Goal: Task Accomplishment & Management: Use online tool/utility

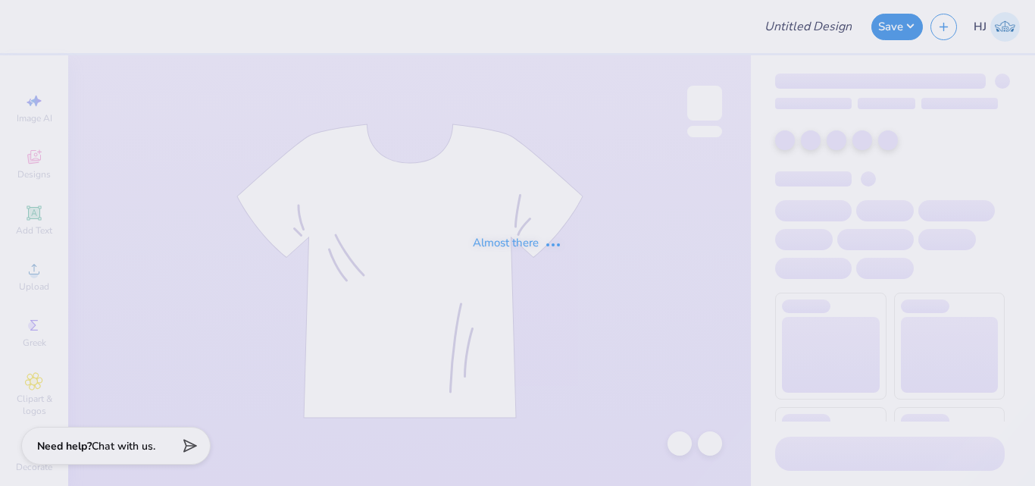
type input "Delta Chi Recruitment Shirts"
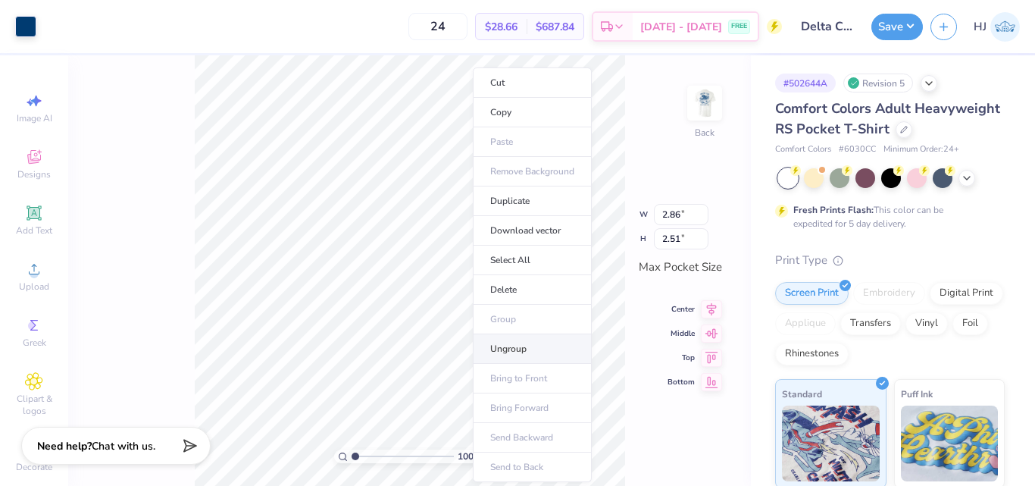
click at [509, 346] on li "Ungroup" at bounding box center [532, 349] width 119 height 30
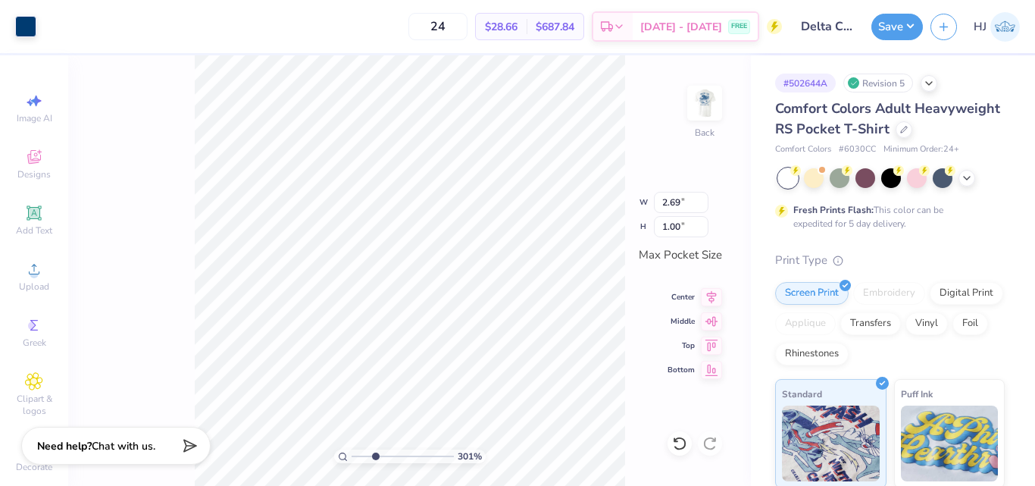
type input "3.00581987268405"
type input "1.76"
type input "0.66"
type input "3.00581987268405"
type input "0.64"
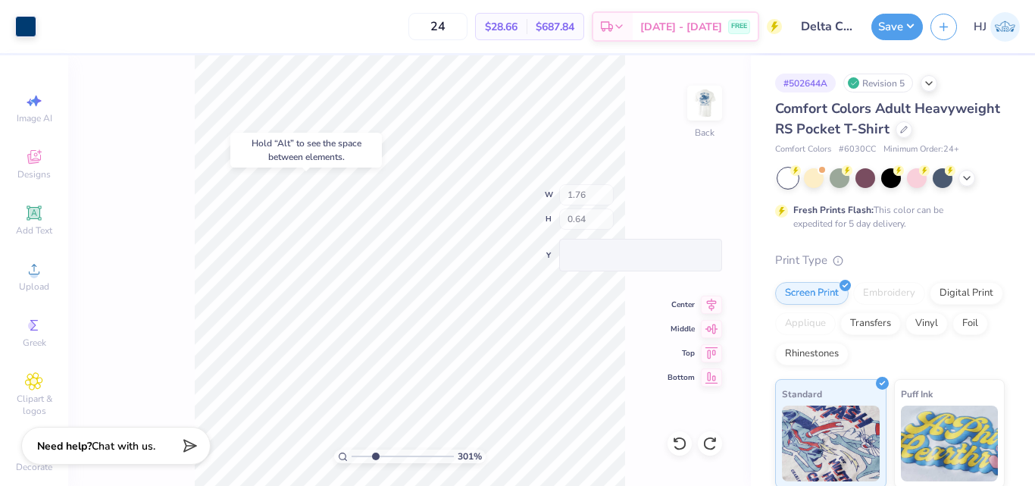
type input "3.00581987268405"
type input "0.66"
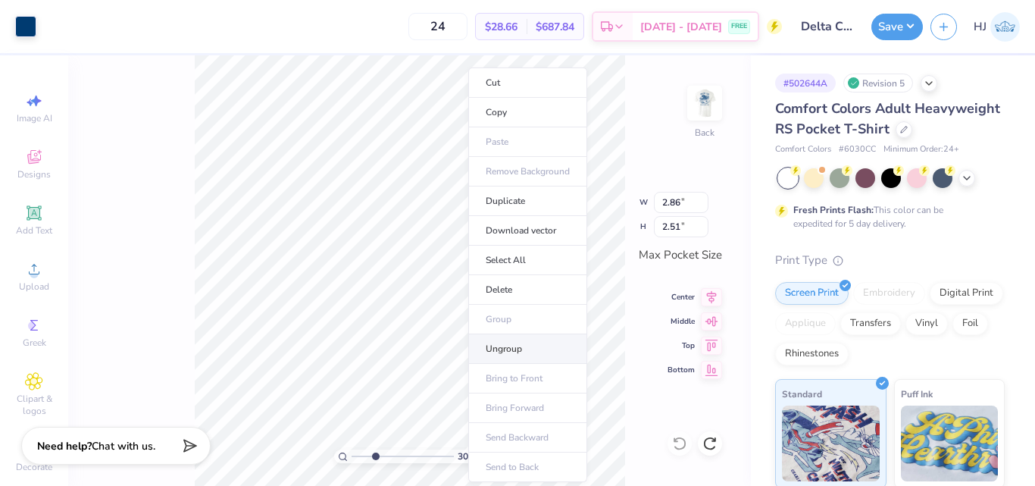
click at [518, 346] on li "Ungroup" at bounding box center [527, 349] width 119 height 30
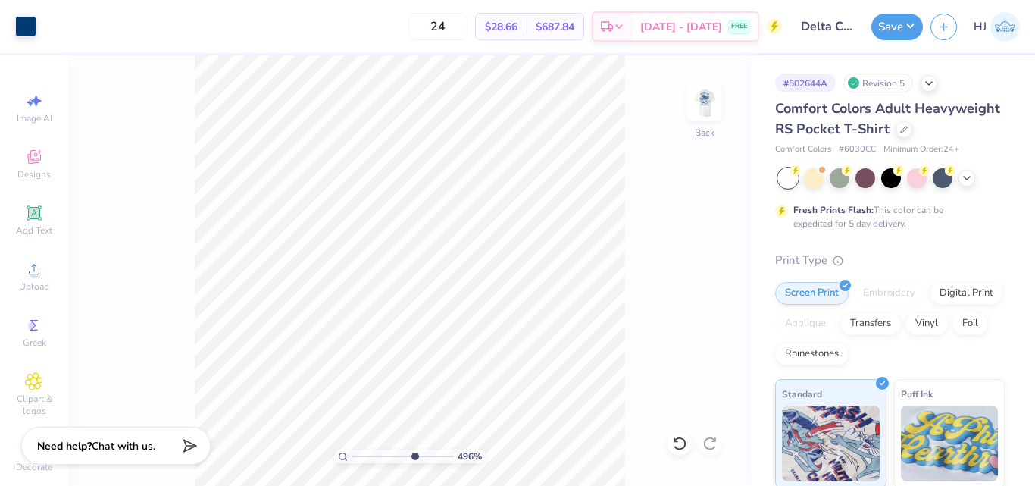
type input "7.39645378545819"
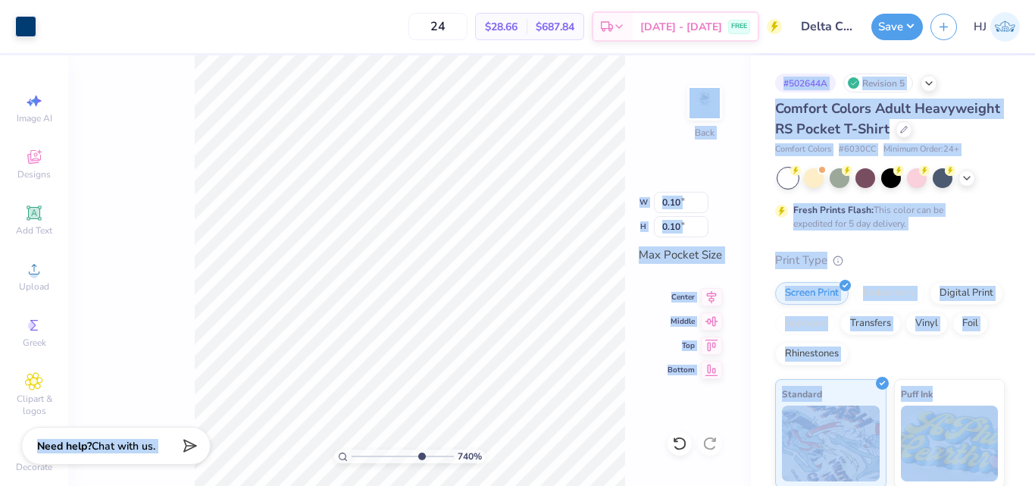
click at [505, 355] on div "740 % Back W 0.10 0.10 " H 0.10 0.10 " Max Pocket Size Center Middle Top Bottom" at bounding box center [409, 270] width 683 height 430
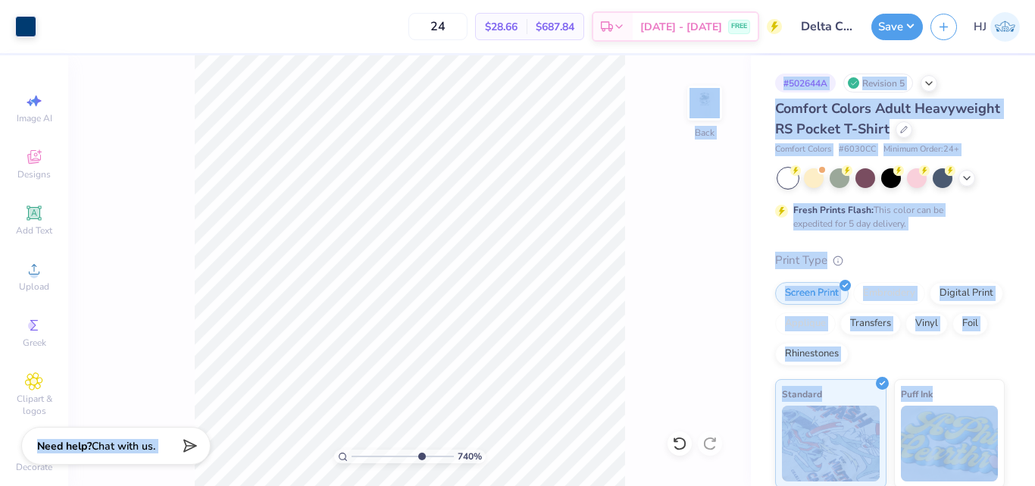
click at [894, 111] on span "Comfort Colors Adult Heavyweight RS Pocket T-Shirt" at bounding box center [887, 118] width 225 height 39
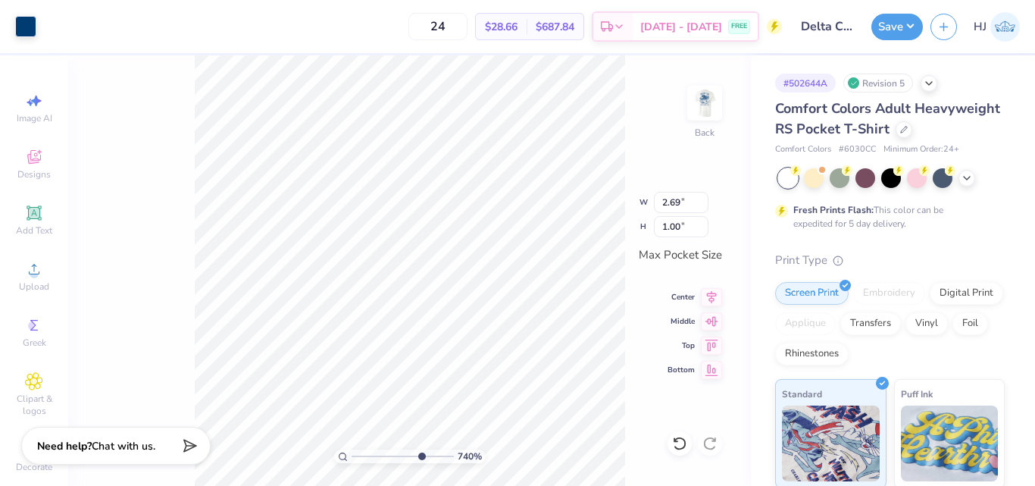
type input "2.06"
type input "0.73"
type input "1.51"
type input "0.53"
click at [186, 233] on div "740 % Back" at bounding box center [409, 270] width 683 height 430
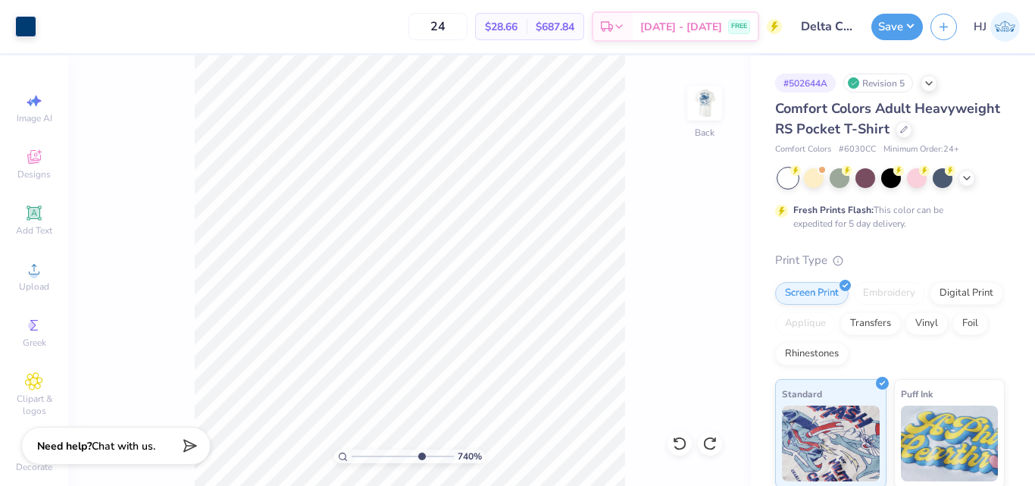
click at [190, 259] on div "740 % Back" at bounding box center [409, 270] width 683 height 430
click at [183, 280] on div "740 % Back" at bounding box center [409, 270] width 683 height 430
type input "1.58"
type input "1.00"
type input "1.19"
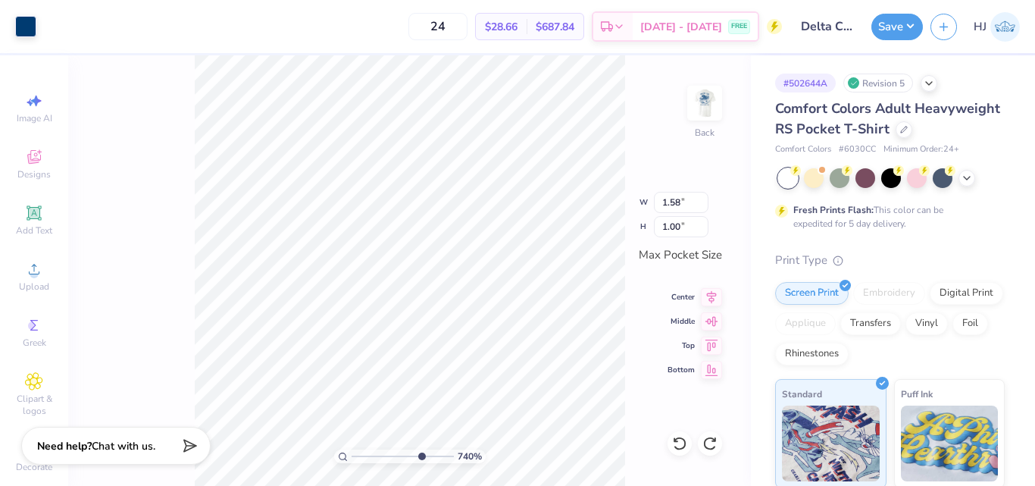
type input "1.03"
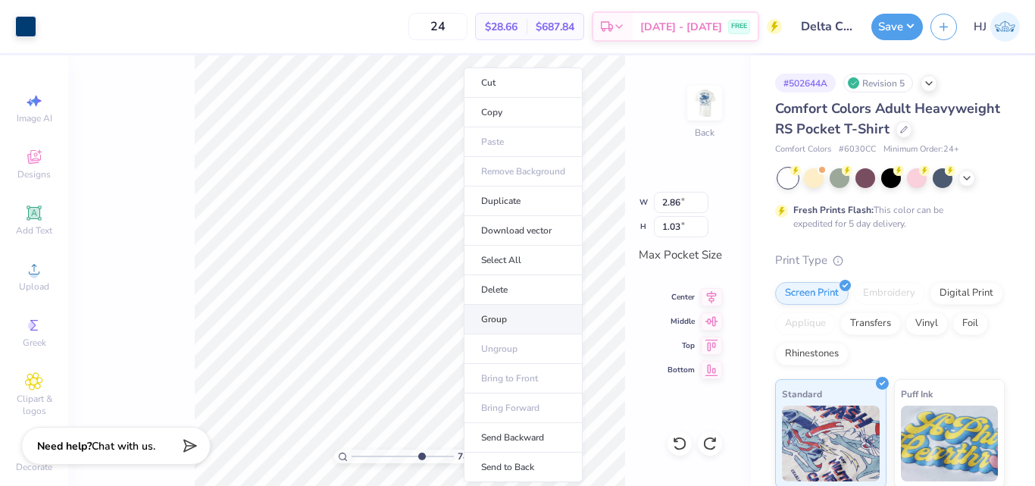
click at [506, 316] on li "Group" at bounding box center [523, 320] width 119 height 30
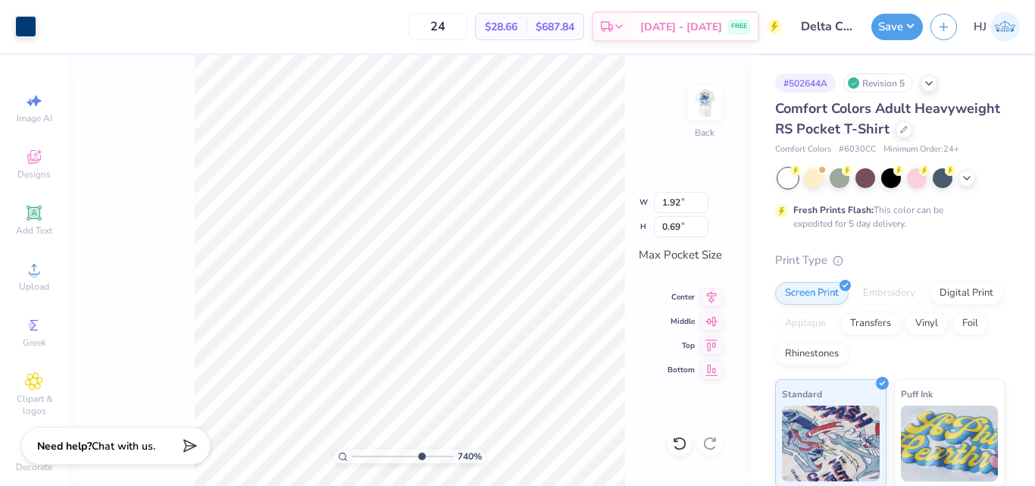
type input "1.92"
type input "0.69"
type input "1.61"
type input "0.58"
type input "4.95699908144428"
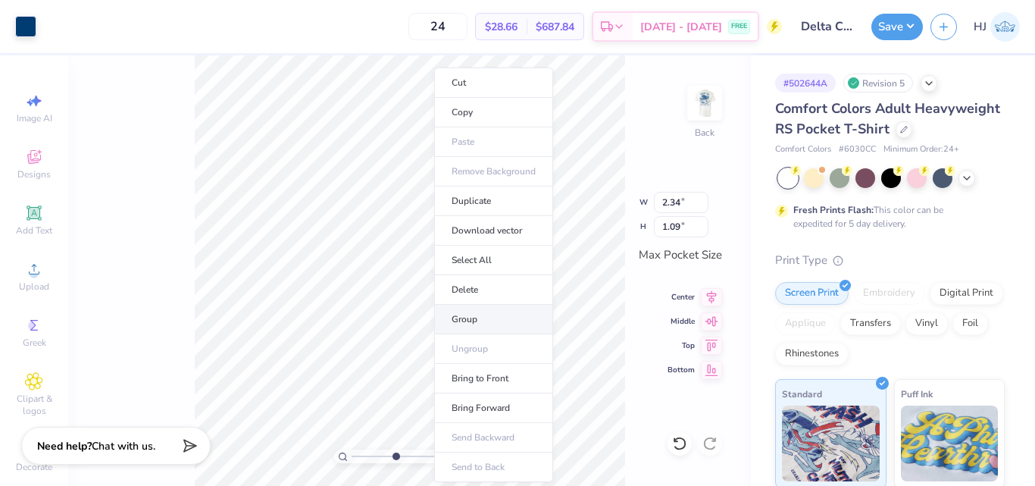
click at [492, 314] on li "Group" at bounding box center [493, 320] width 119 height 30
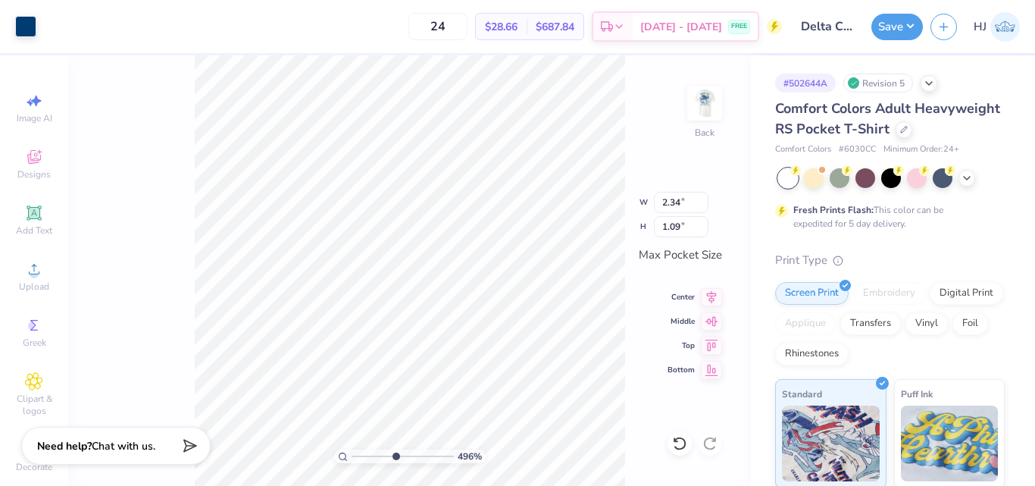
type input "1.89"
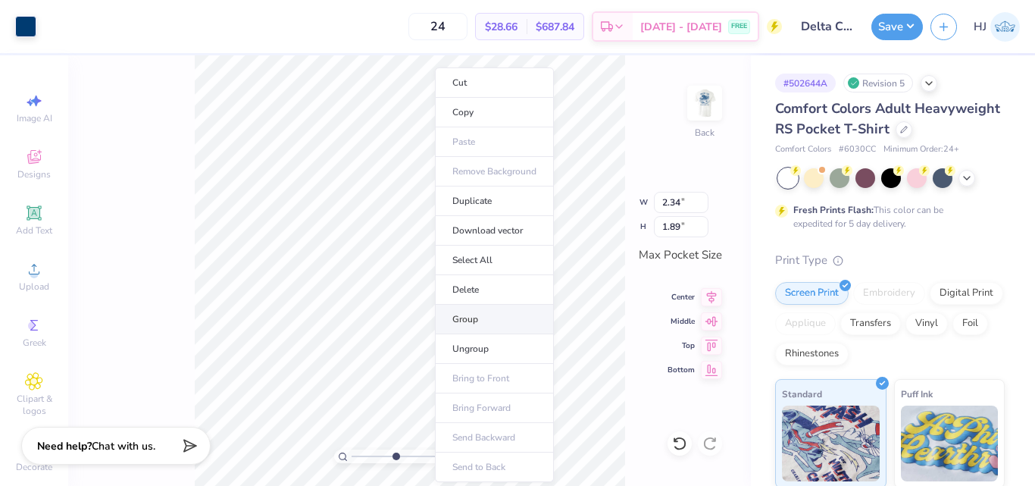
click at [486, 324] on li "Group" at bounding box center [494, 320] width 119 height 30
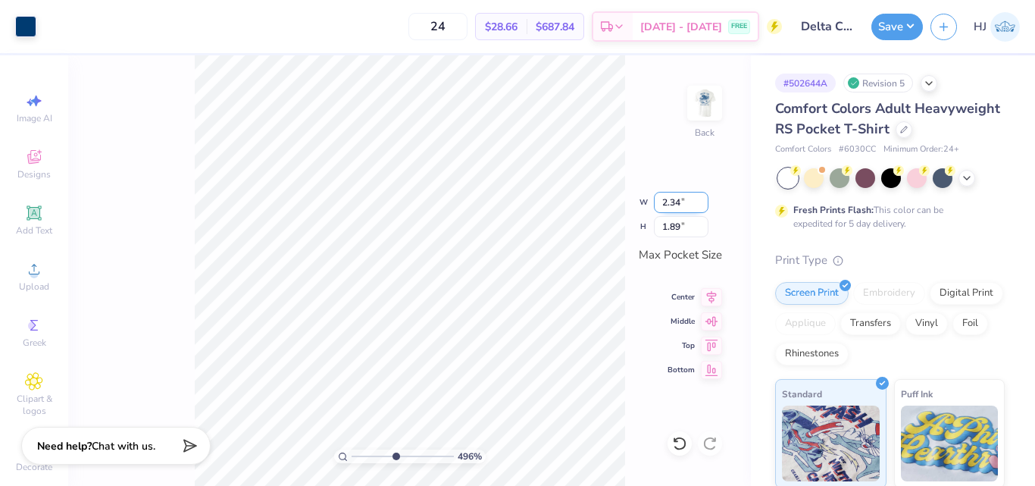
click at [682, 193] on input "2.34" at bounding box center [681, 202] width 55 height 21
type input "2.50"
type input "2.02"
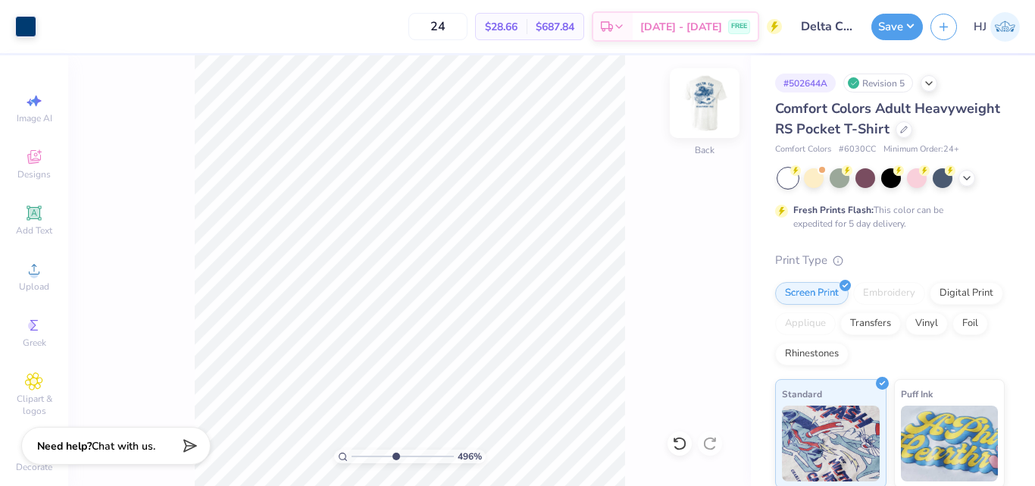
click at [705, 101] on img at bounding box center [705, 103] width 61 height 61
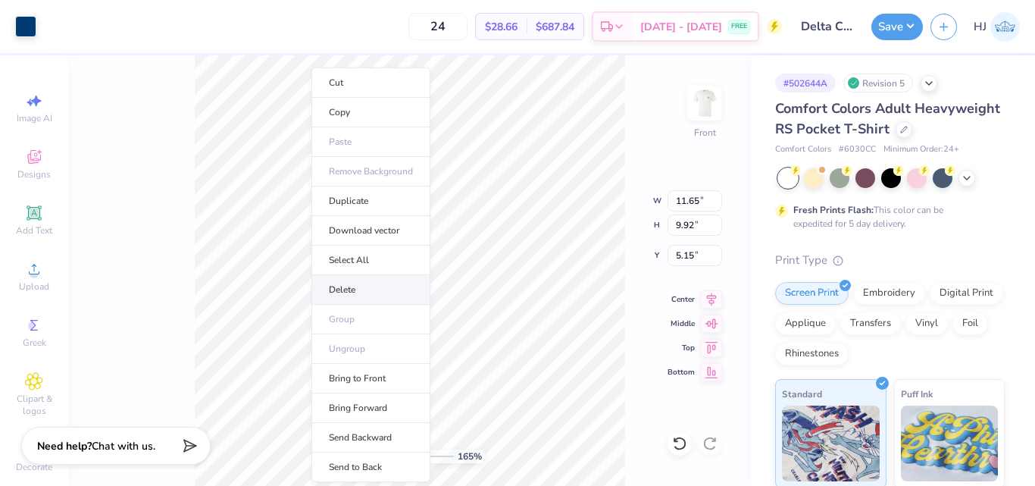
type input "1.64913377760655"
type input "0.53"
type input "0.77"
type input "15.76"
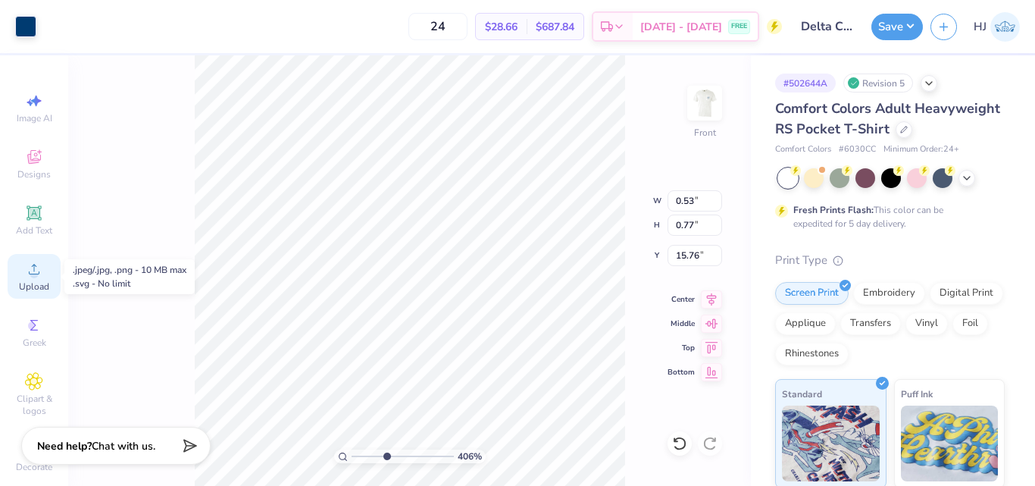
click at [33, 273] on icon at bounding box center [34, 269] width 11 height 11
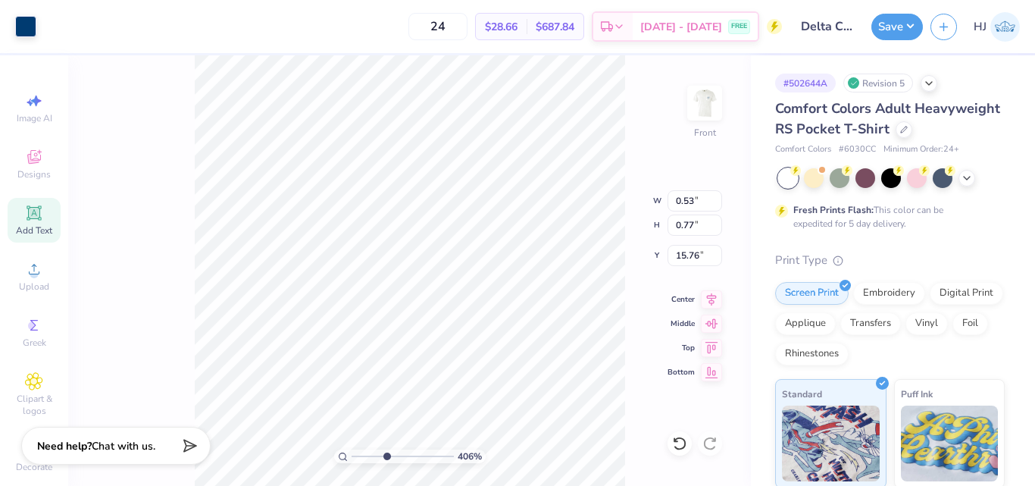
click at [36, 211] on icon at bounding box center [34, 213] width 18 height 18
type input "4.06386622545204"
type input "6.03"
type input "1.75"
type input "13.38"
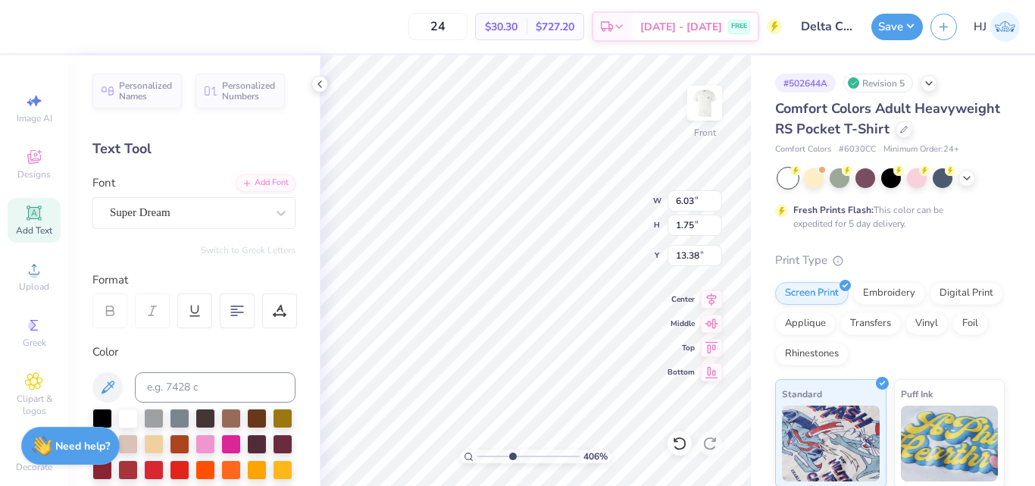
scroll to position [13, 2]
type input "4.06386622545204"
type textarea "F"
type input "4.06386622545204"
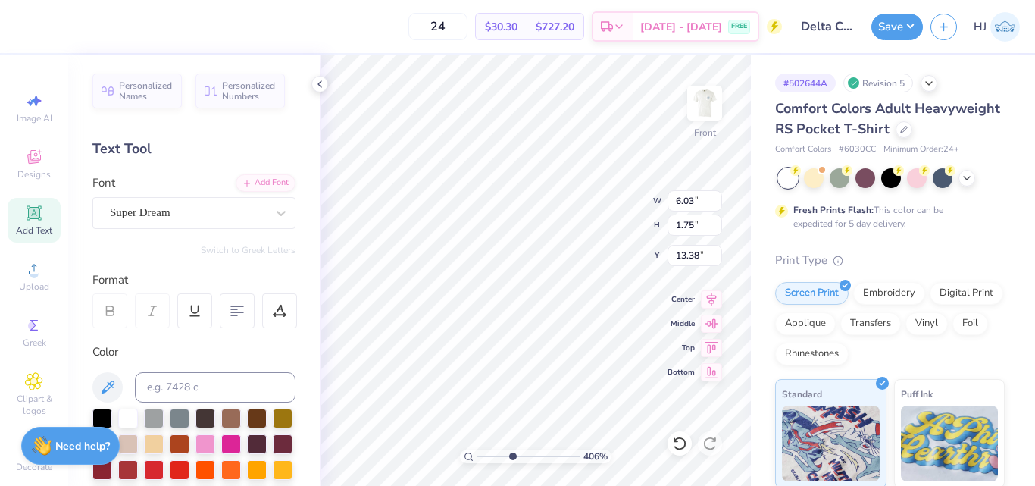
type textarea "Fa"
type input "4.06386622545204"
type textarea "Fal"
type input "4.06386622545204"
type textarea "Fall"
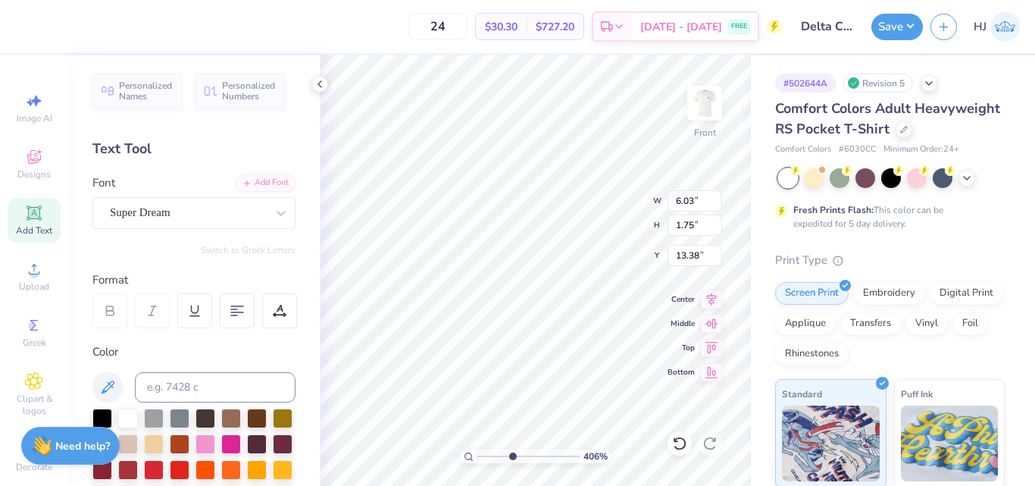
type input "4.06386622545204"
type textarea "Fall"
type input "4.06386622545204"
type input "3.95"
click at [261, 183] on div "Add Font" at bounding box center [266, 181] width 60 height 17
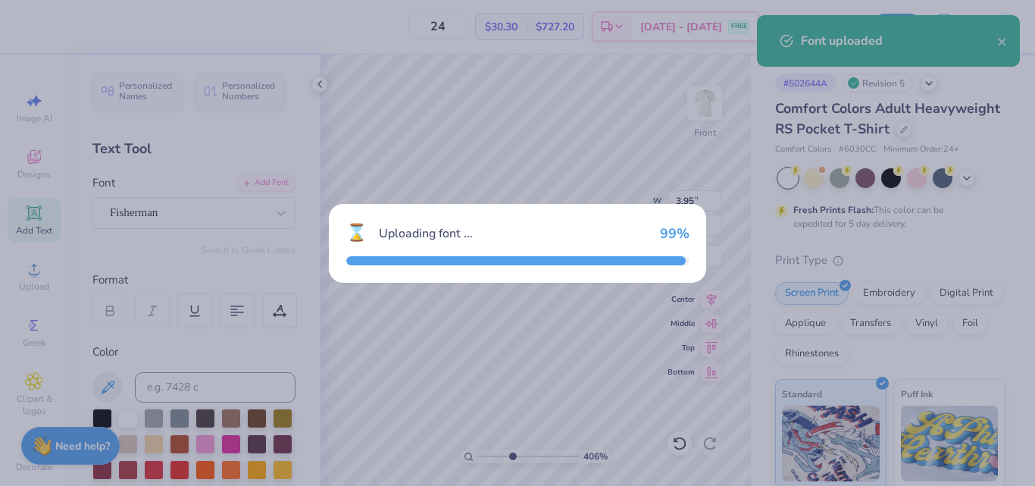
type input "4.06386622545204"
type input "4.58"
type input "1.74"
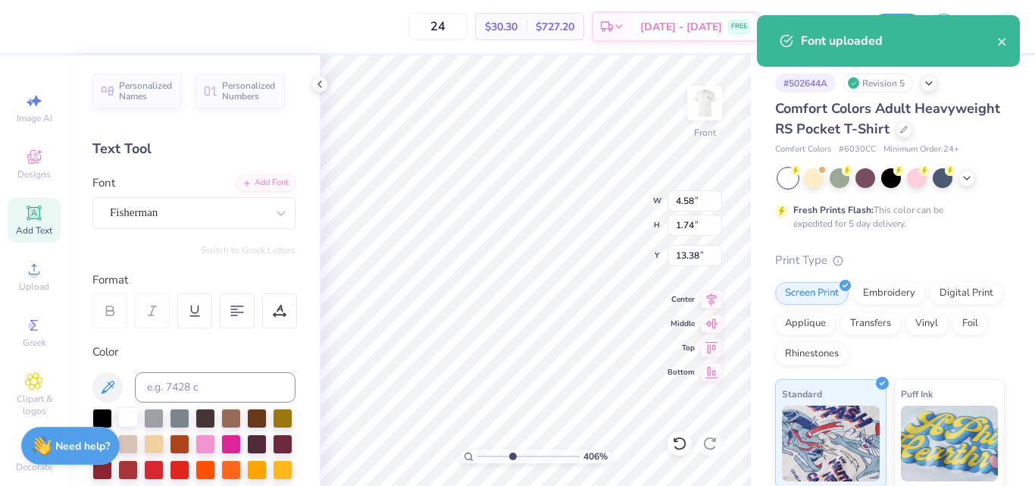
type input "4.06386622545204"
type input "14.87"
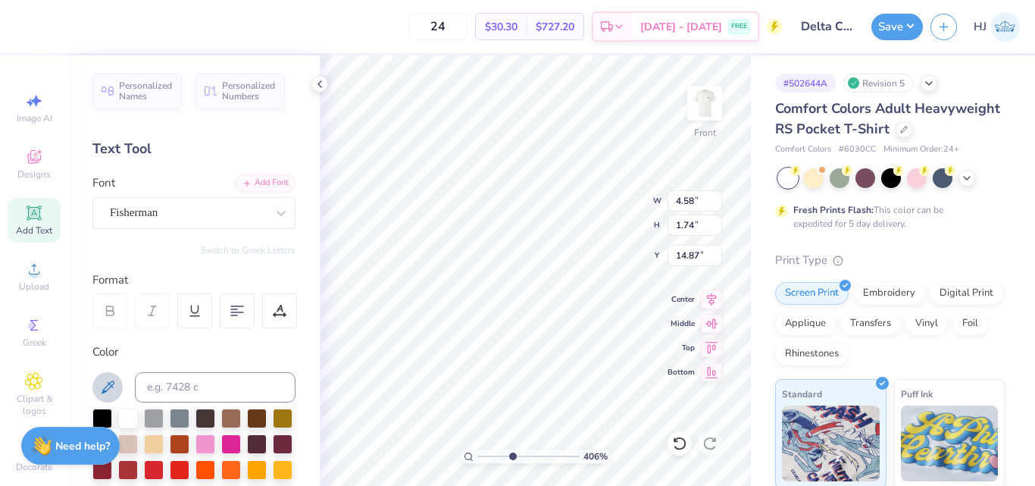
click at [111, 387] on icon at bounding box center [108, 387] width 18 height 18
type input "4.06386622545204"
type input "2.20"
type input "0.84"
type input "15.77"
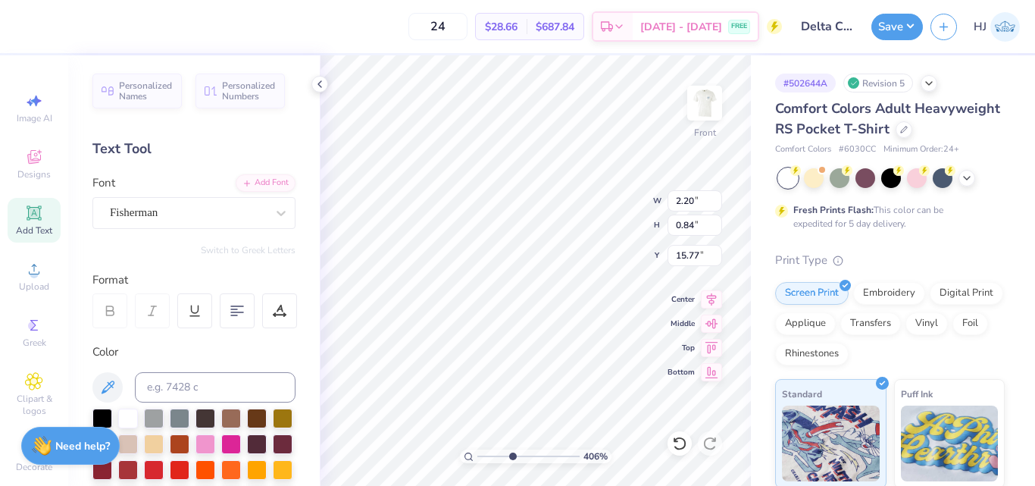
type input "4.06386622545204"
type input "15.68"
type input "4.06386622545204"
type input "1.99"
type input "0.76"
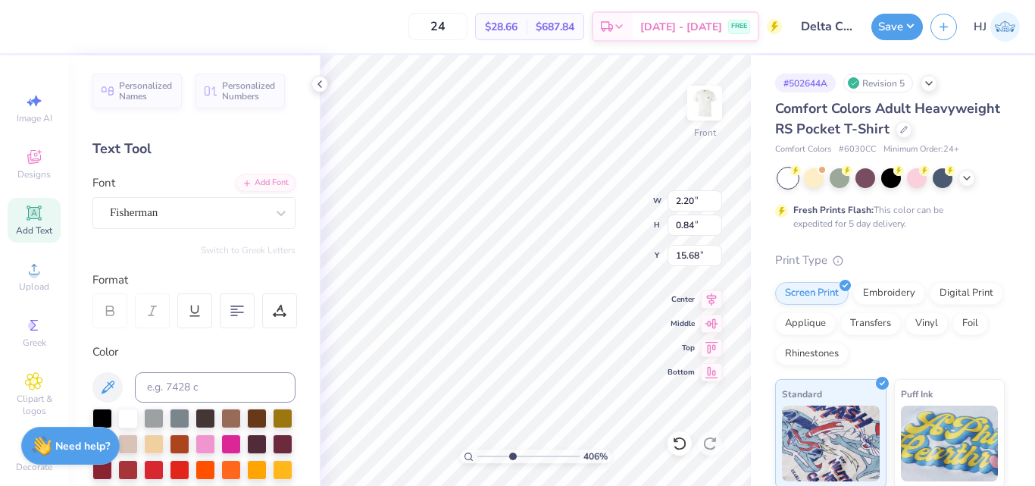
type input "15.76"
type input "2.46424291384662"
type input "16.72"
type input "2.46424291384662"
type textarea "Fall"
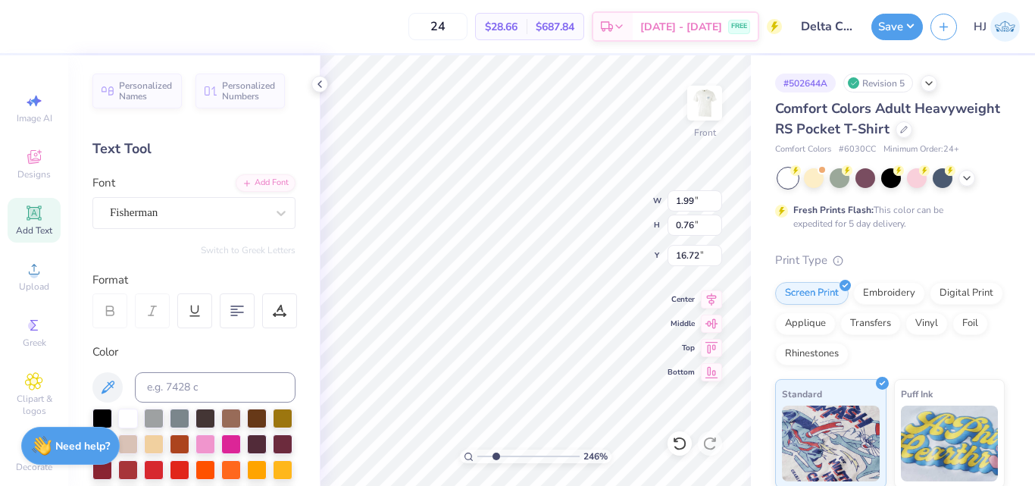
type input "2.46424291384662"
type textarea "Fall R"
type input "2.46424291384662"
type textarea "Fall Re"
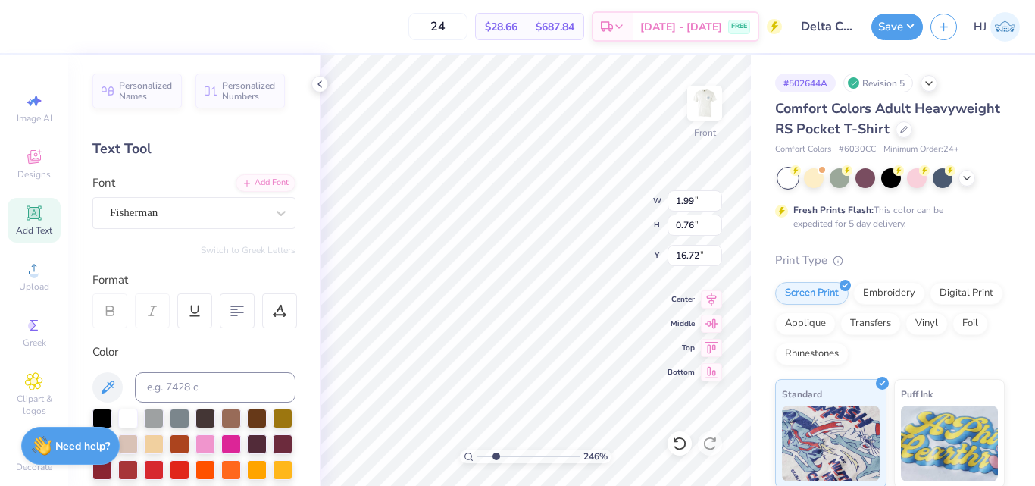
type input "2.46424291384662"
type textarea "Fall Rec"
type input "2.46424291384662"
type textarea "Fall Recr"
type input "2.46424291384662"
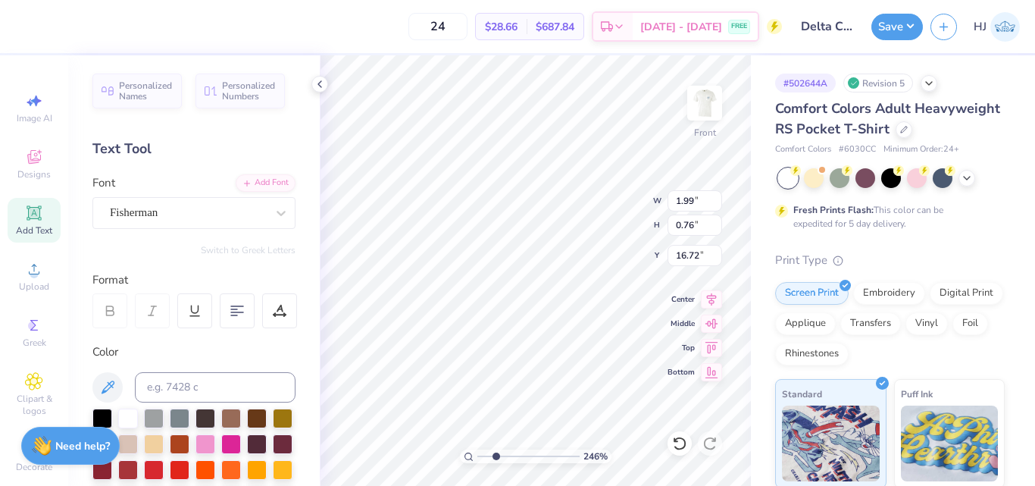
type textarea "Fall Recru"
type input "2.46424291384662"
type textarea "Fall Recrui"
type input "2.46424291384662"
type textarea "Fall Recruit"
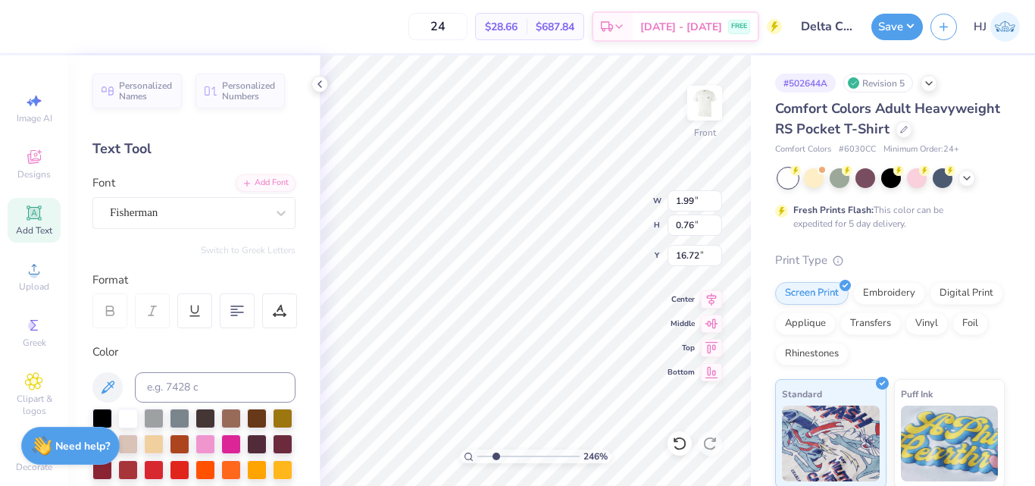
type input "2.46424291384662"
type textarea "Fall Recruitm"
type input "2.46424291384662"
type textarea "Fall Recruitme"
type input "2.46424291384662"
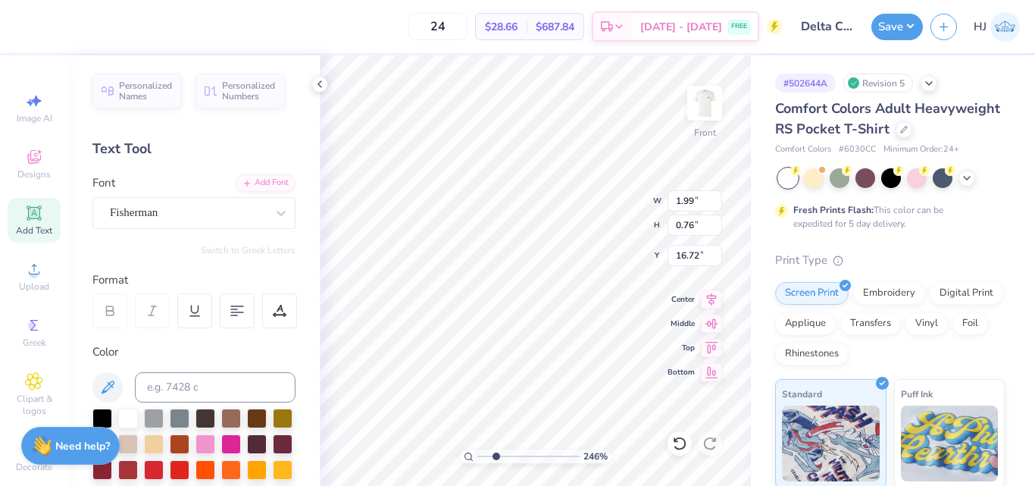
type textarea "Fall Recruitmen"
type input "2.46424291384662"
type textarea "Fall Recruitment"
type input "2.46424291384662"
type textarea "Fall Recruitment"
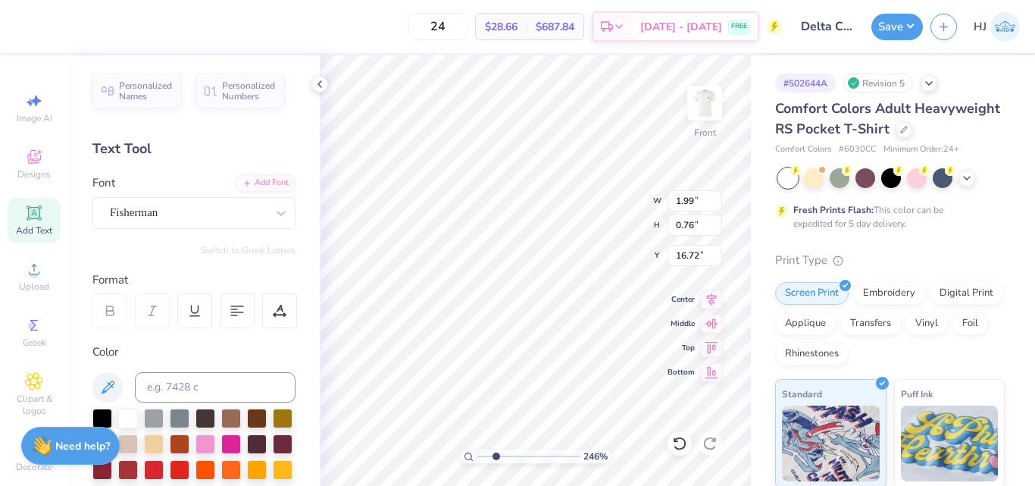
type input "2.46424291384662"
type textarea "Fall Recruitment 2"
type input "2.46424291384662"
type textarea "Fall Recruitment 20"
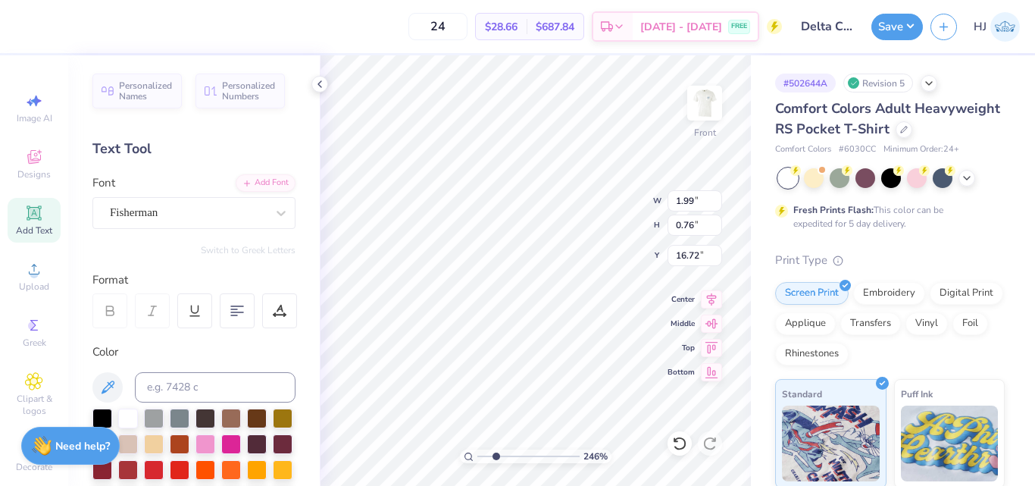
type input "2.46424291384662"
type textarea "Fall Recruitment 202"
type input "2.46424291384662"
type textarea "Fall Recruitment 2025"
type input "2.46424291384662"
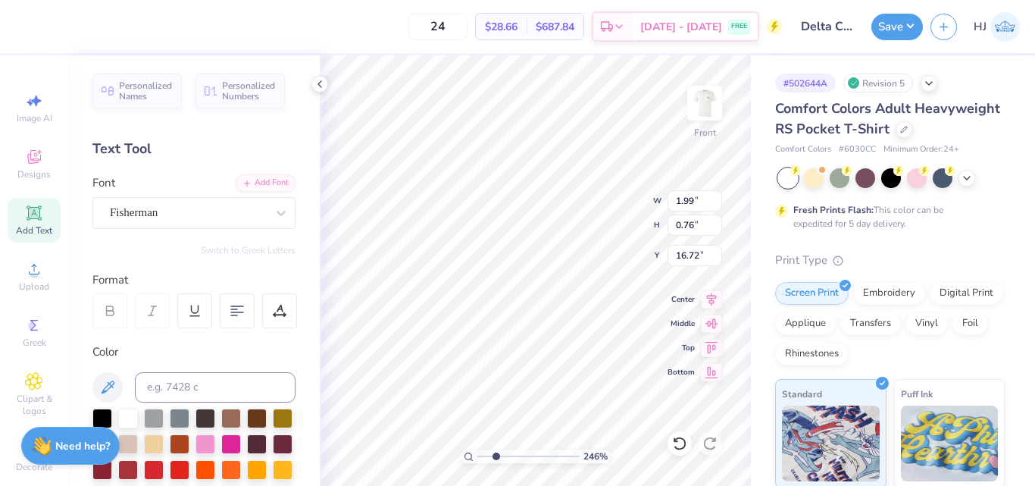
type input "11.51"
type input "2.46424291384662"
type input "15.76"
type input "2.46424291384662"
type input "17.56"
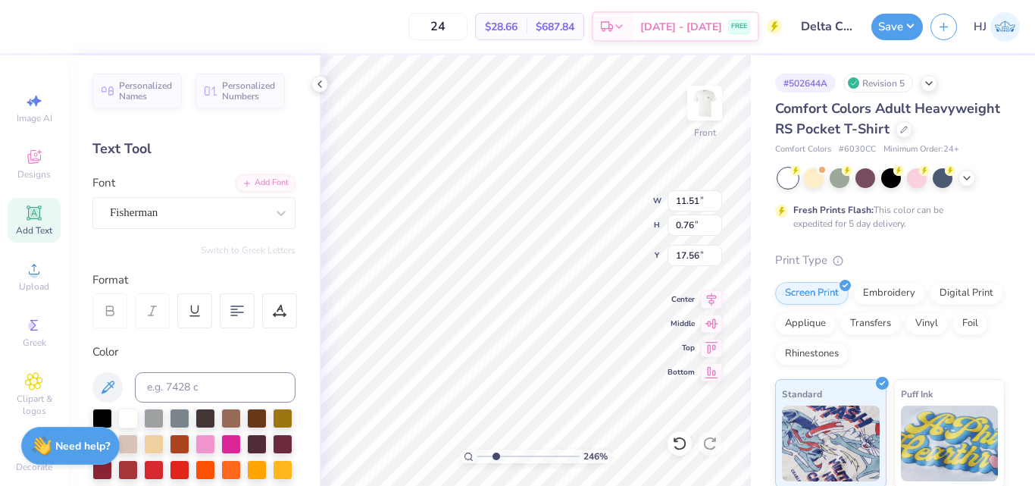
type input "2.46424291384662"
type input "15.67"
type input "1.49426501797996"
type input "15.70"
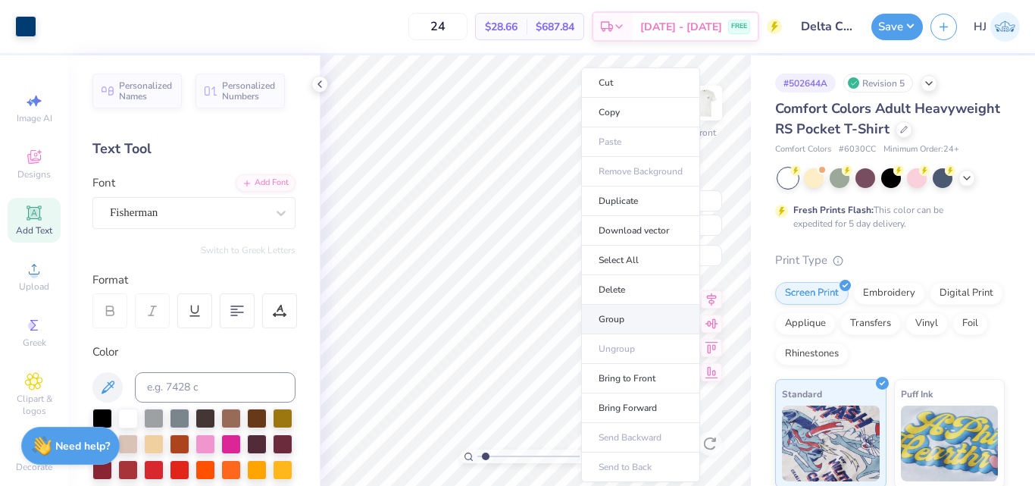
click at [624, 321] on li "Group" at bounding box center [640, 320] width 119 height 30
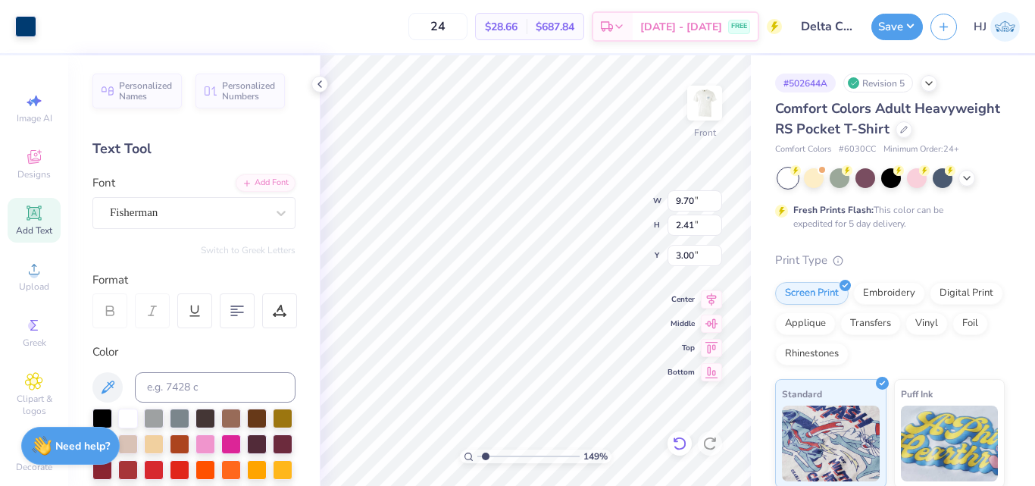
click at [681, 451] on div at bounding box center [680, 443] width 24 height 24
type input "1.49426501797996"
type input "11.65"
type input "9.92"
type input "5.15"
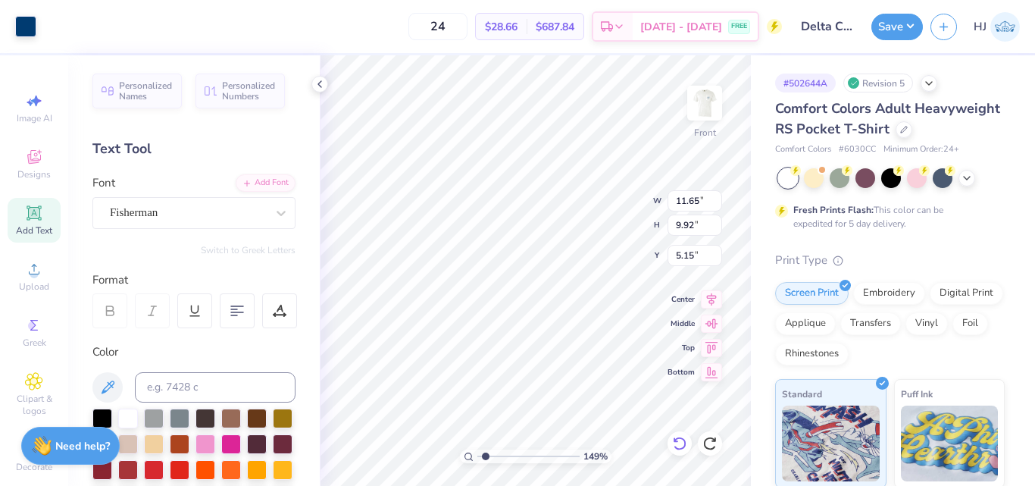
type input "1.49426501797996"
type input "11.74"
type input "11.32"
click at [712, 297] on icon at bounding box center [711, 297] width 21 height 18
click at [679, 446] on icon at bounding box center [679, 443] width 15 height 15
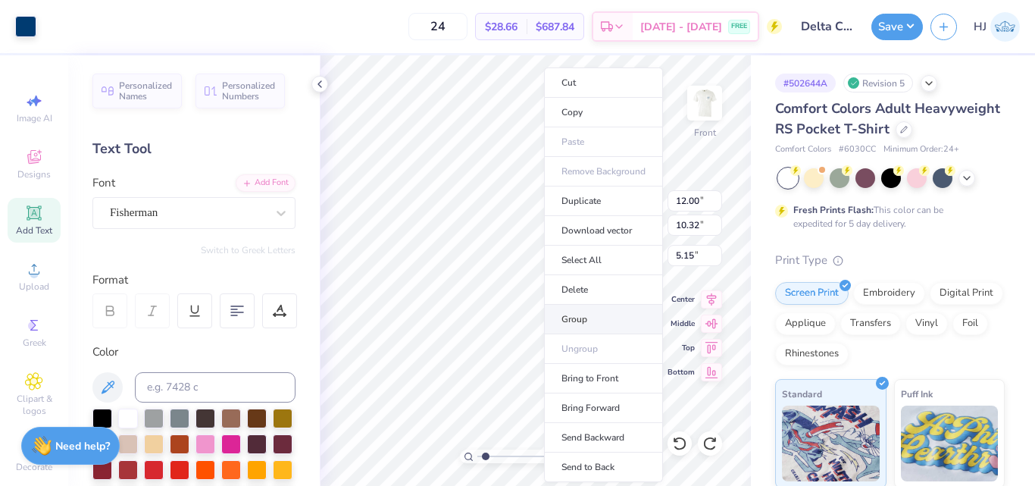
click at [596, 315] on li "Group" at bounding box center [603, 320] width 119 height 30
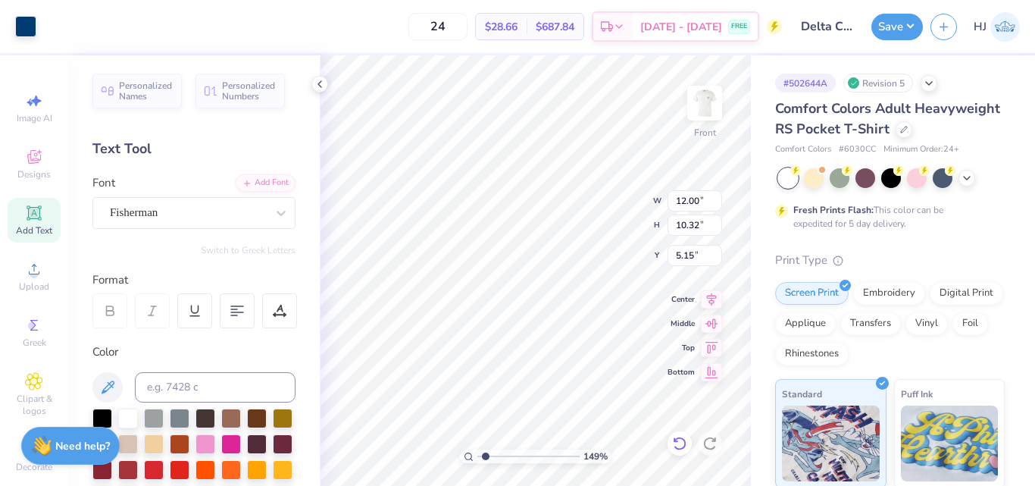
type input "1.49426501797996"
type input "7.62"
click at [681, 448] on icon at bounding box center [679, 443] width 15 height 15
type input "1.49426501797996"
type input "5.15"
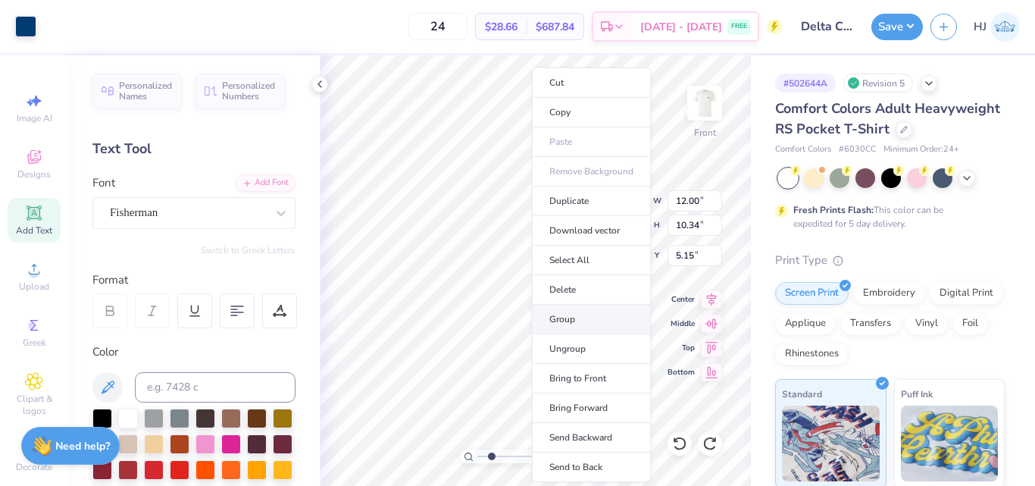
click at [583, 318] on li "Group" at bounding box center [591, 320] width 119 height 30
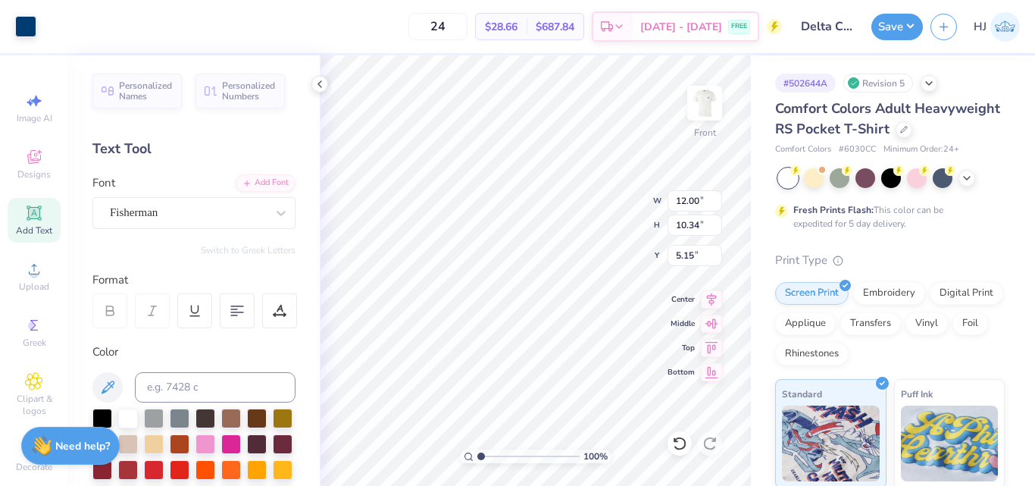
click at [477, 459] on input "range" at bounding box center [528, 456] width 102 height 14
drag, startPoint x: 480, startPoint y: 459, endPoint x: 490, endPoint y: 459, distance: 10.6
click at [490, 459] on input "range" at bounding box center [528, 456] width 102 height 14
type input "1.34"
click at [484, 457] on input "range" at bounding box center [528, 456] width 102 height 14
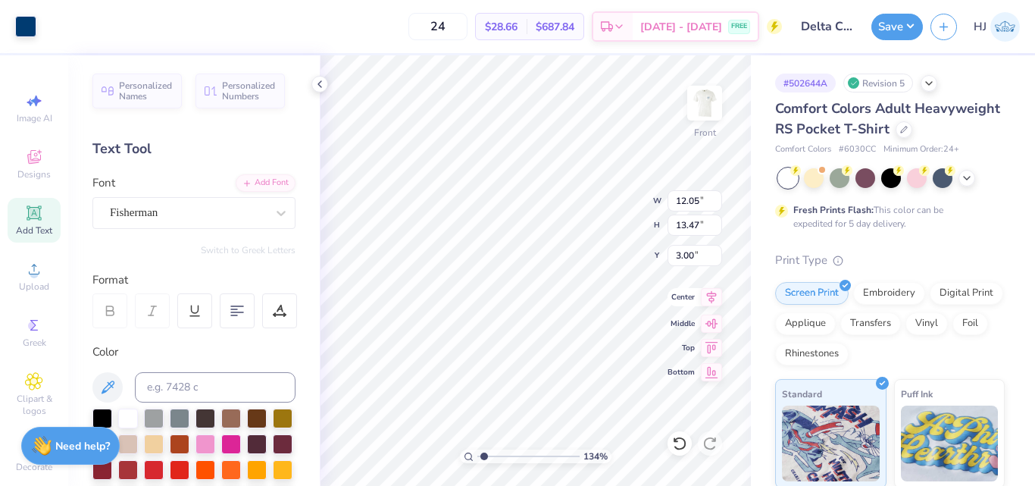
click at [712, 296] on icon at bounding box center [711, 297] width 21 height 18
click at [711, 298] on icon at bounding box center [712, 296] width 10 height 13
type input "12.00"
type input "13.57"
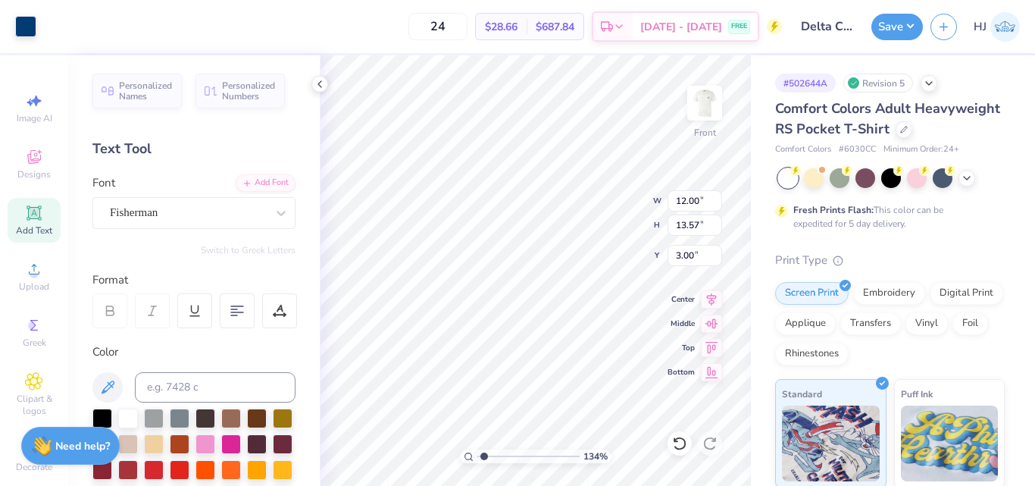
type input "3.00"
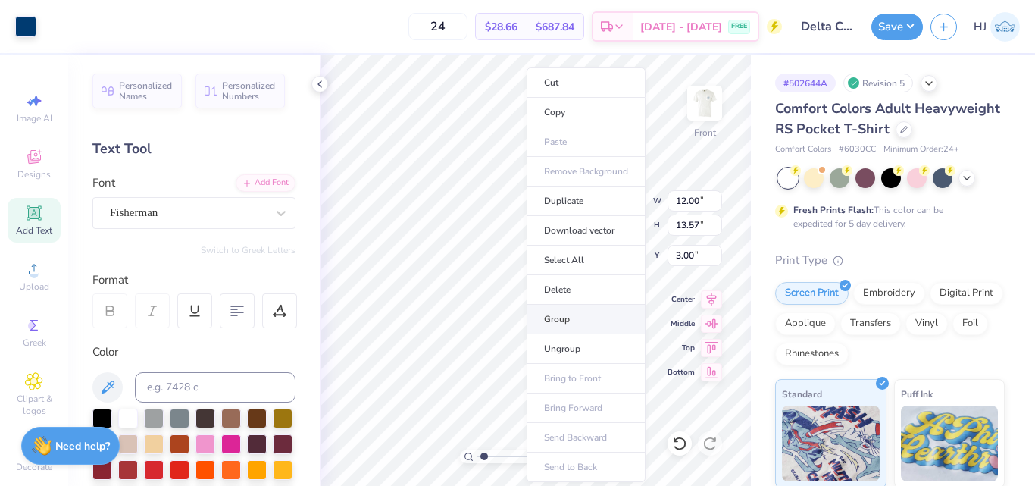
click at [583, 318] on li "Group" at bounding box center [586, 320] width 119 height 30
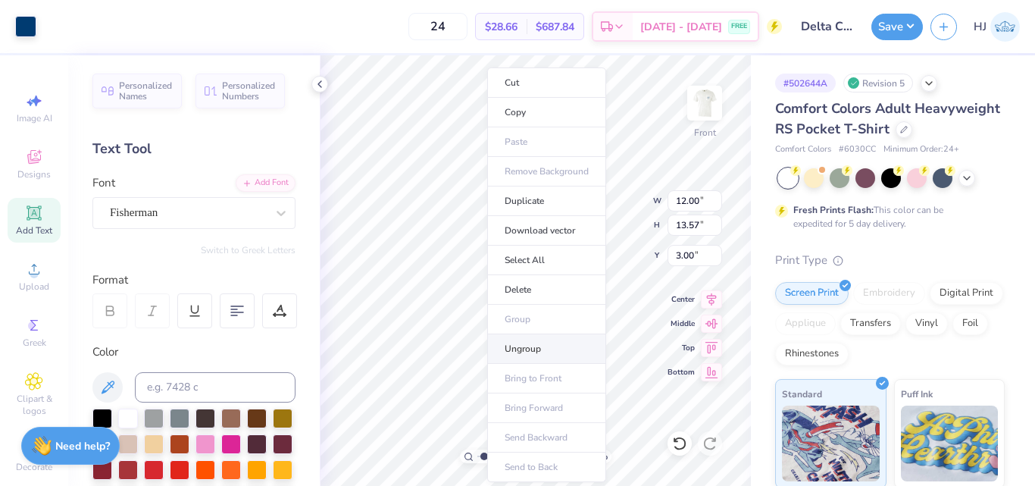
click at [541, 350] on li "Ungroup" at bounding box center [546, 349] width 119 height 30
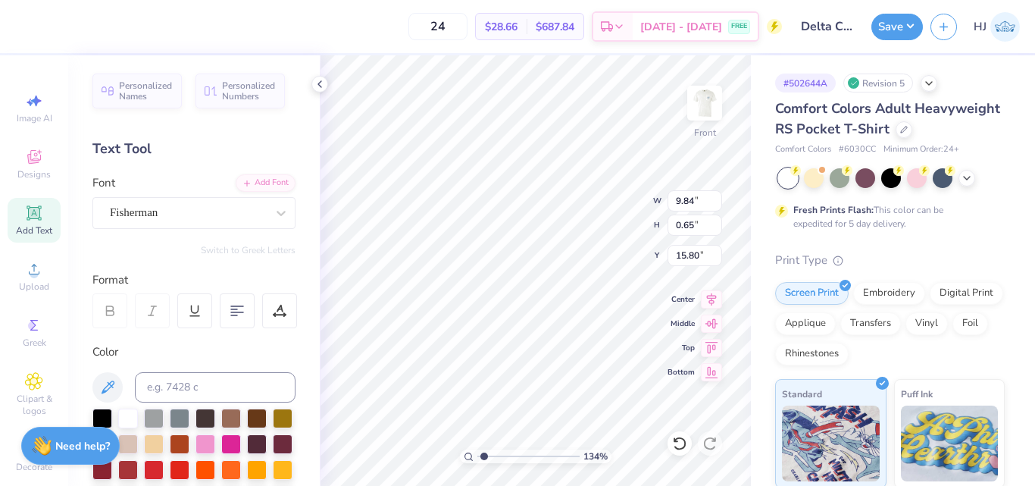
type input "9.84"
type input "0.65"
click at [712, 299] on icon at bounding box center [711, 297] width 21 height 18
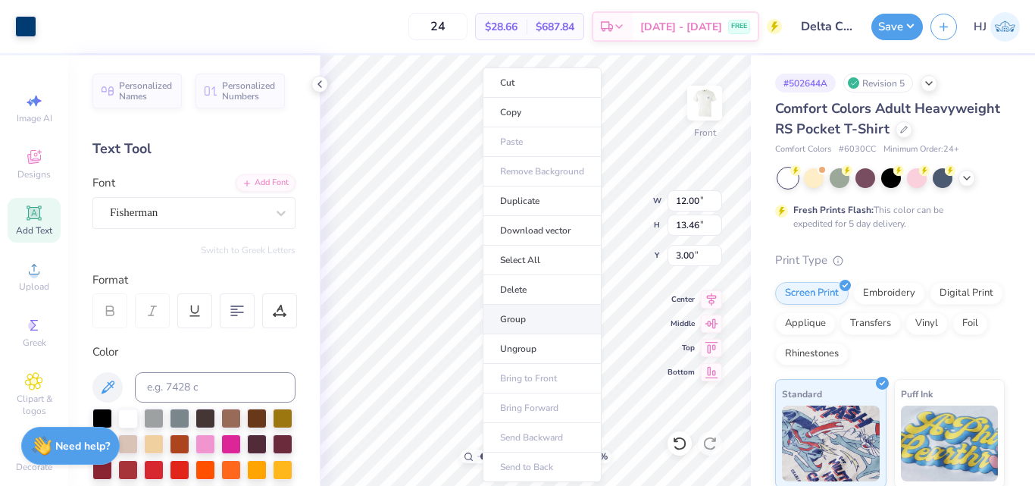
click at [527, 320] on li "Group" at bounding box center [542, 320] width 119 height 30
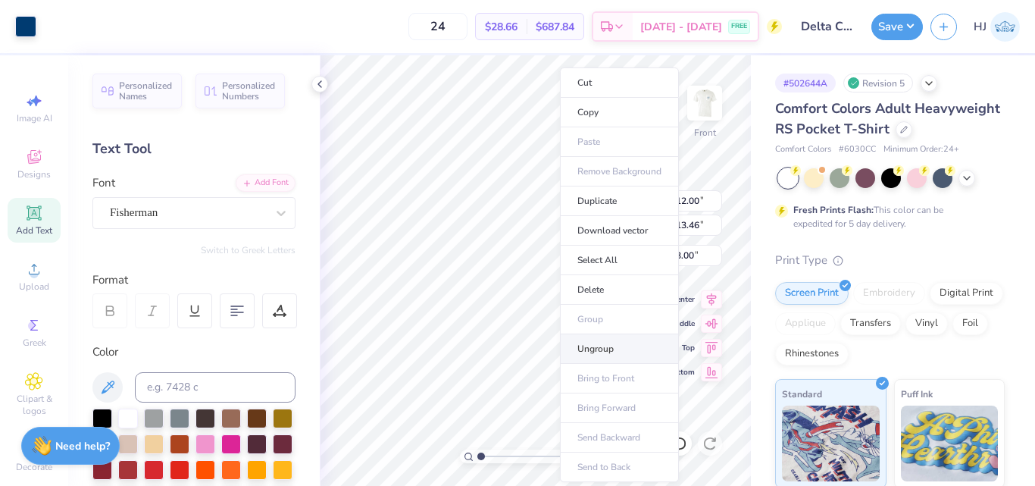
click at [597, 348] on li "Ungroup" at bounding box center [619, 349] width 119 height 30
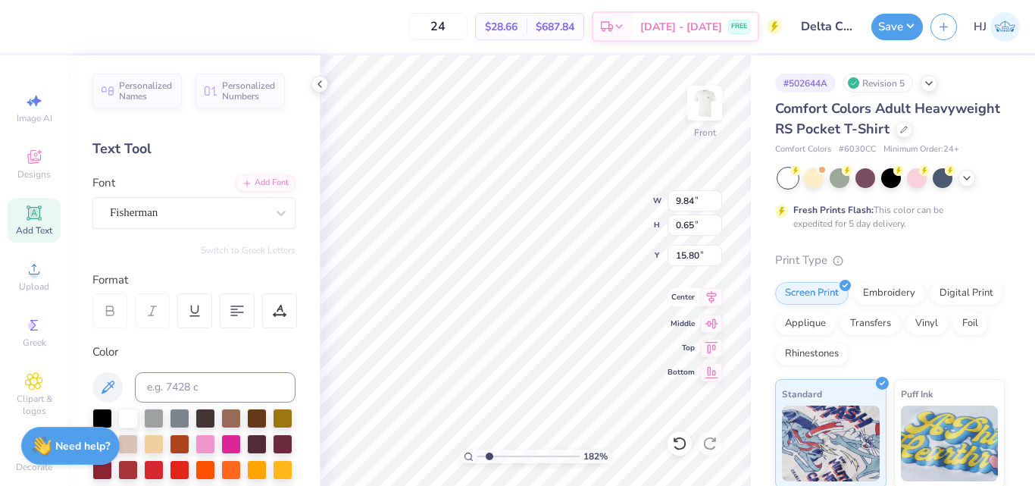
type input "1.82266588284093"
type input "8.93"
type input "0.59"
type input "15.87"
click at [713, 299] on icon at bounding box center [711, 297] width 21 height 18
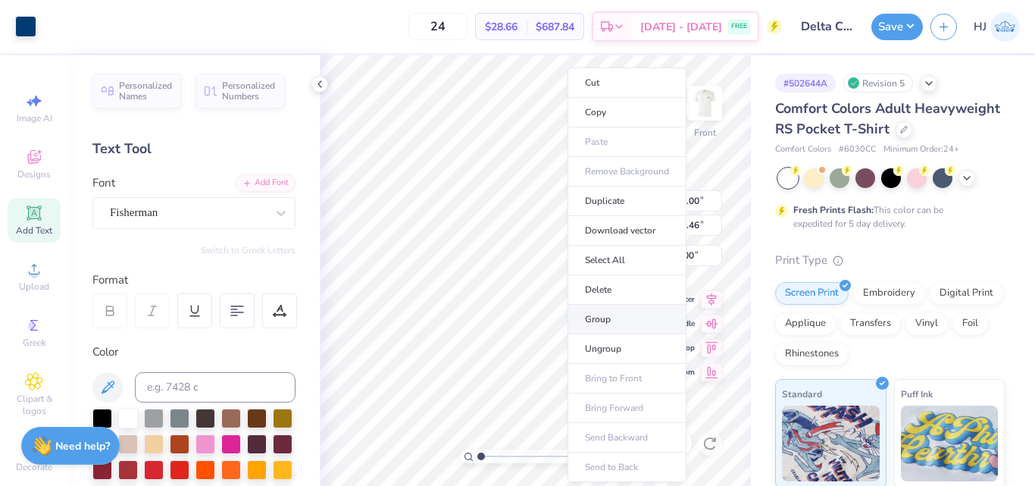
click at [624, 321] on li "Group" at bounding box center [627, 320] width 119 height 30
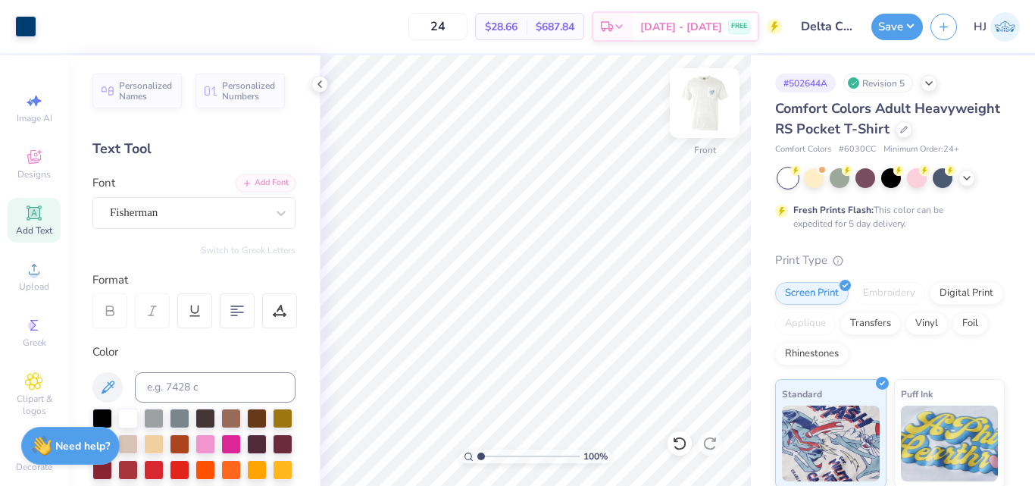
click at [711, 101] on img at bounding box center [705, 103] width 61 height 61
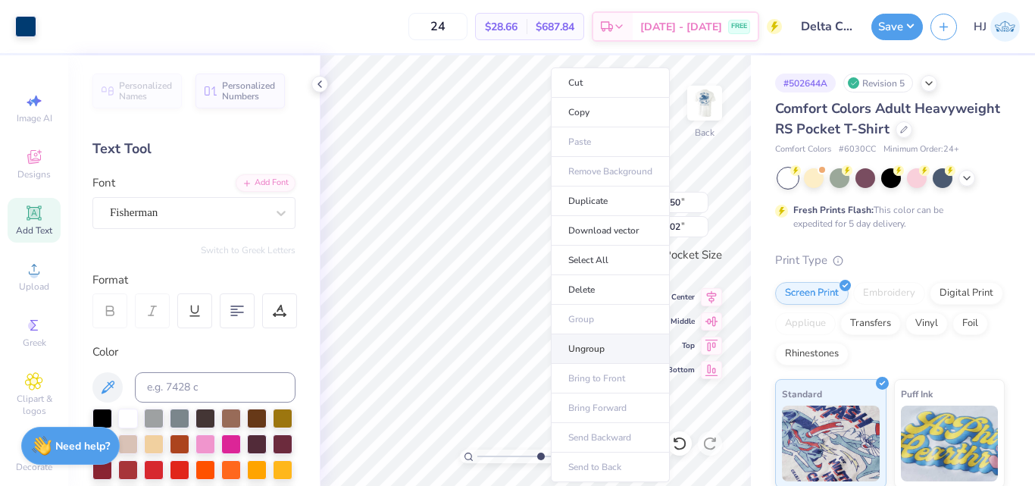
click at [597, 352] on li "Ungroup" at bounding box center [610, 349] width 119 height 30
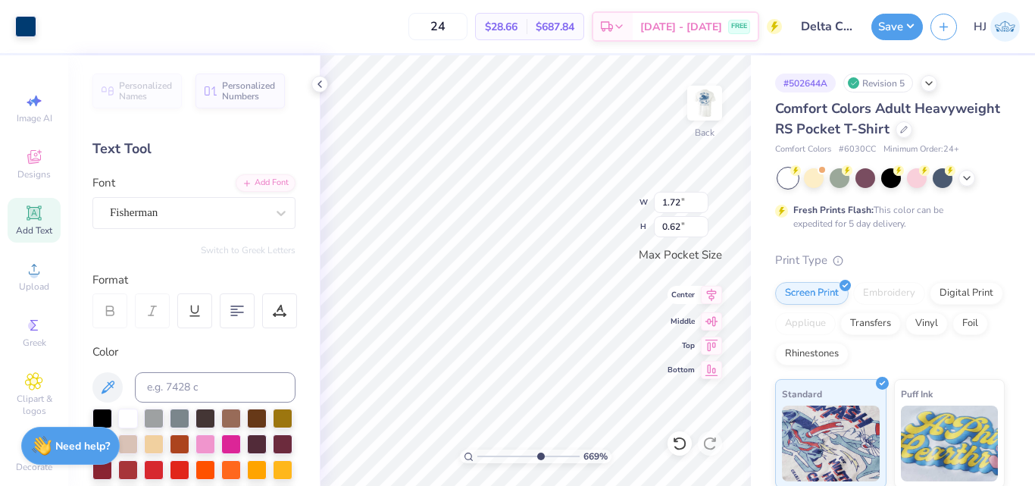
click at [712, 302] on icon at bounding box center [711, 295] width 21 height 18
click at [719, 294] on icon at bounding box center [711, 295] width 21 height 18
click at [711, 300] on icon at bounding box center [711, 295] width 21 height 18
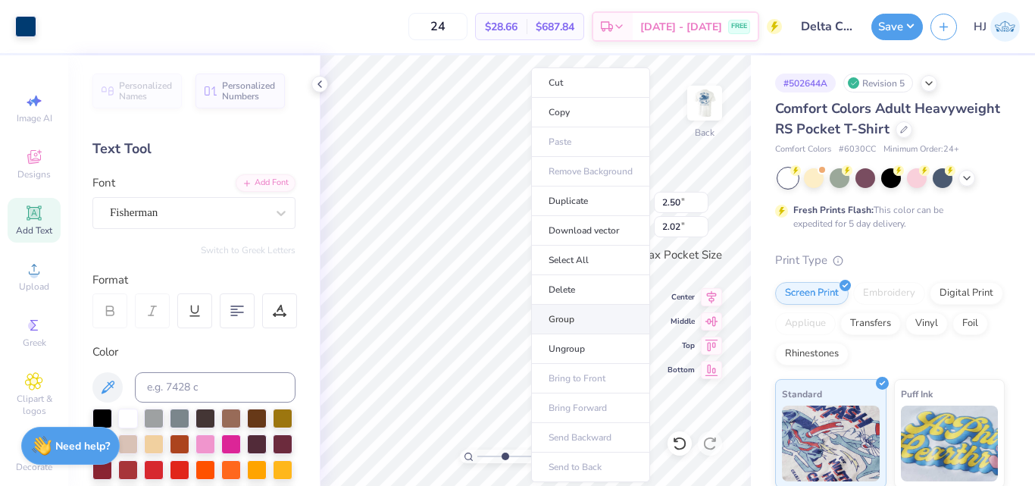
click at [584, 320] on li "Group" at bounding box center [590, 320] width 119 height 30
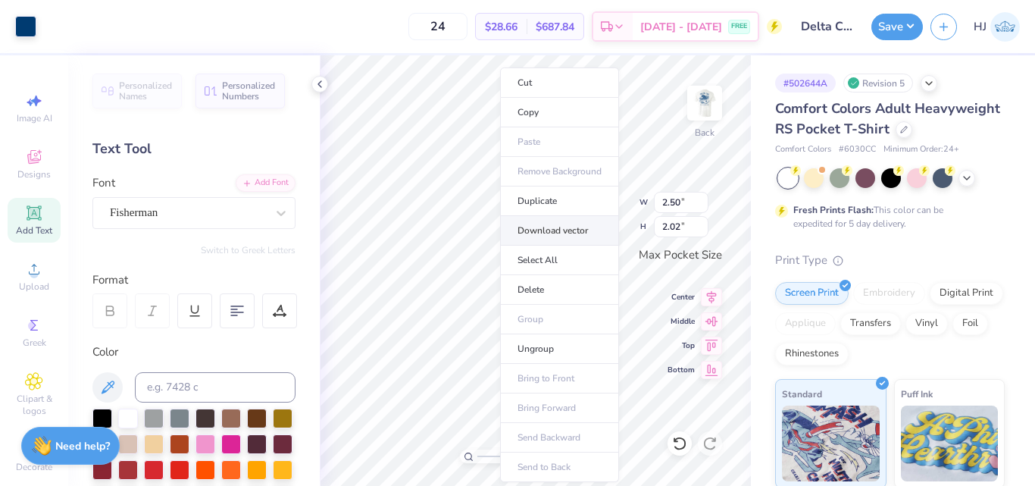
click at [562, 234] on li "Download vector" at bounding box center [559, 231] width 119 height 30
click at [565, 346] on li "Ungroup" at bounding box center [568, 349] width 119 height 30
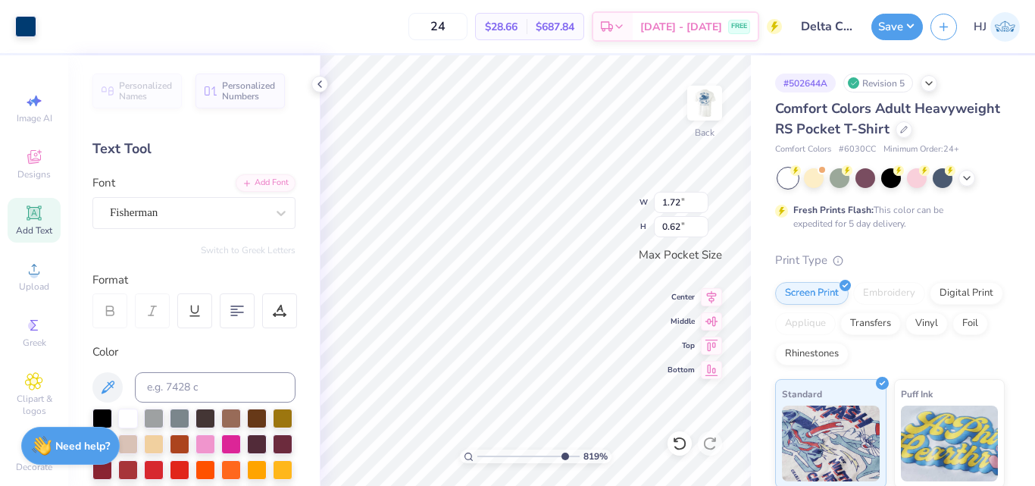
type input "10"
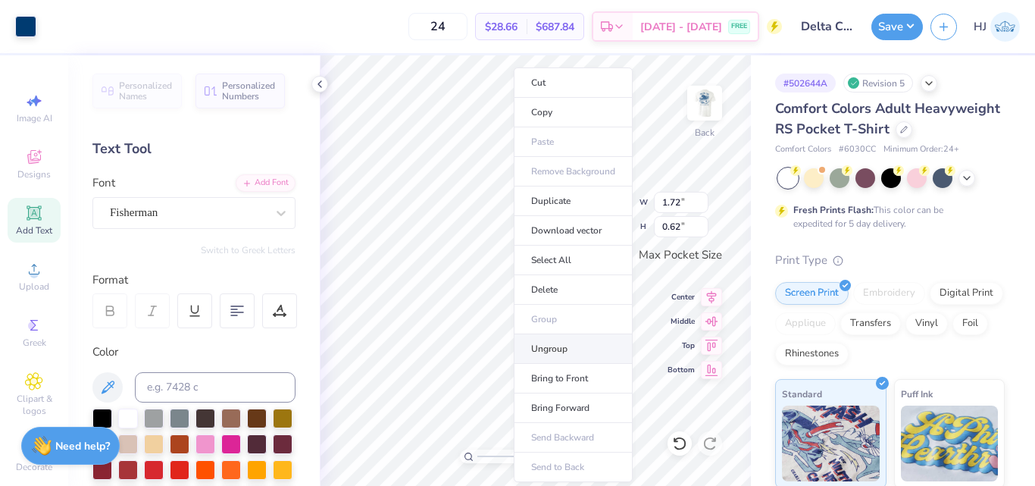
click at [568, 352] on li "Ungroup" at bounding box center [573, 349] width 119 height 30
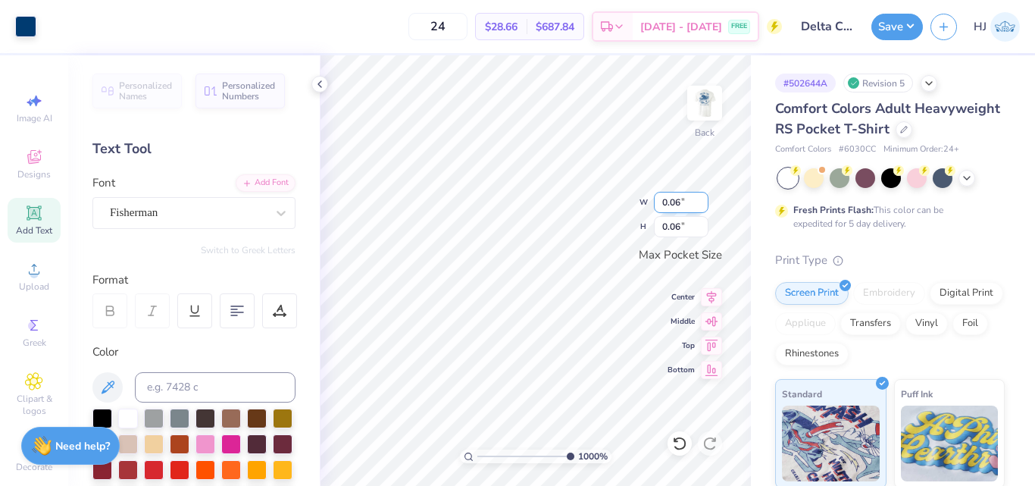
drag, startPoint x: 670, startPoint y: 199, endPoint x: 685, endPoint y: 202, distance: 15.3
click at [685, 202] on input "0.06" at bounding box center [681, 202] width 55 height 21
type input "0.50"
drag, startPoint x: 671, startPoint y: 202, endPoint x: 709, endPoint y: 206, distance: 37.4
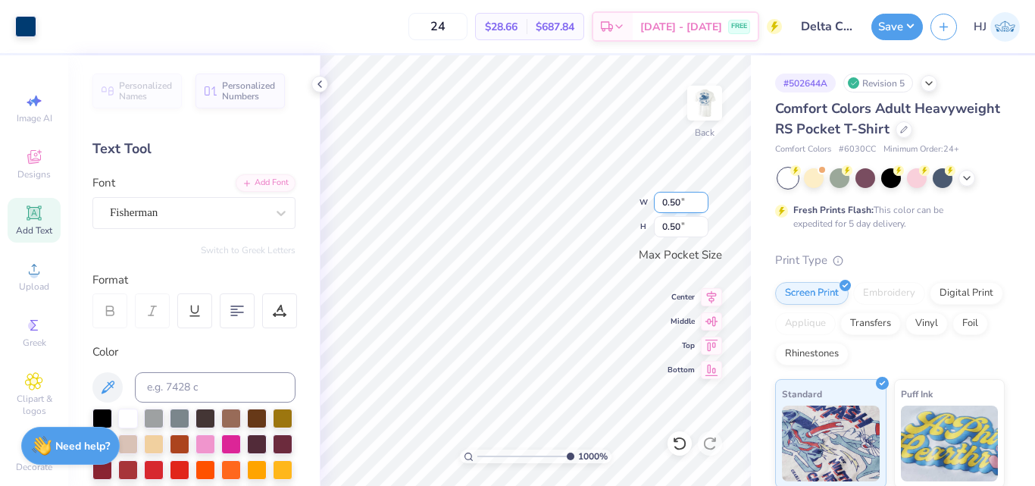
click at [709, 206] on input "0.50" at bounding box center [681, 202] width 55 height 21
type input "0.12"
drag, startPoint x: 676, startPoint y: 201, endPoint x: 689, endPoint y: 202, distance: 13.0
click at [689, 202] on input "0.12" at bounding box center [681, 202] width 55 height 21
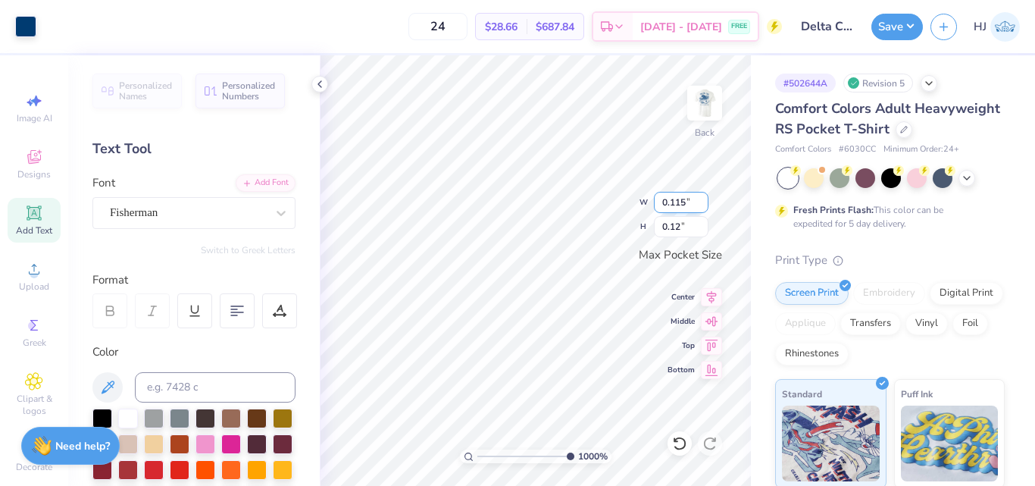
click at [680, 203] on input "0.115" at bounding box center [681, 202] width 55 height 21
type input "0.15"
type input "10"
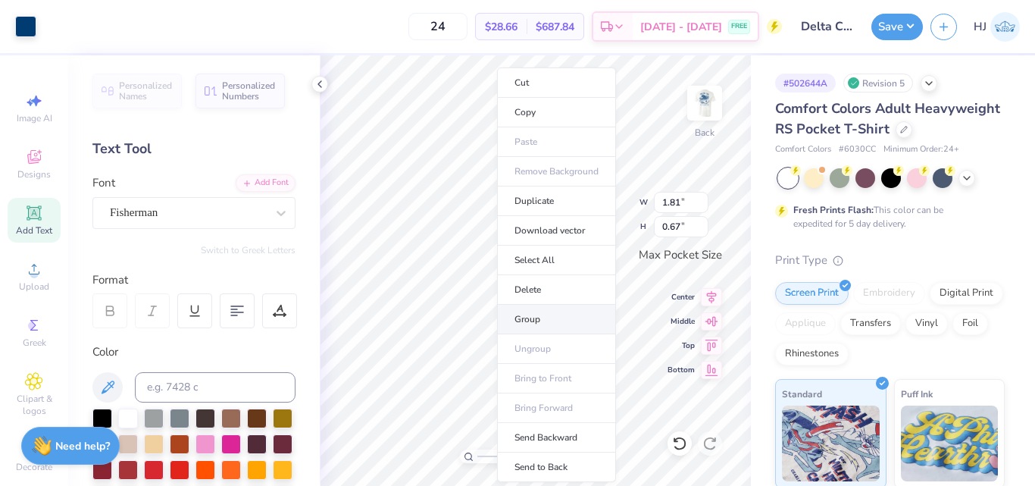
click at [554, 319] on li "Group" at bounding box center [556, 320] width 119 height 30
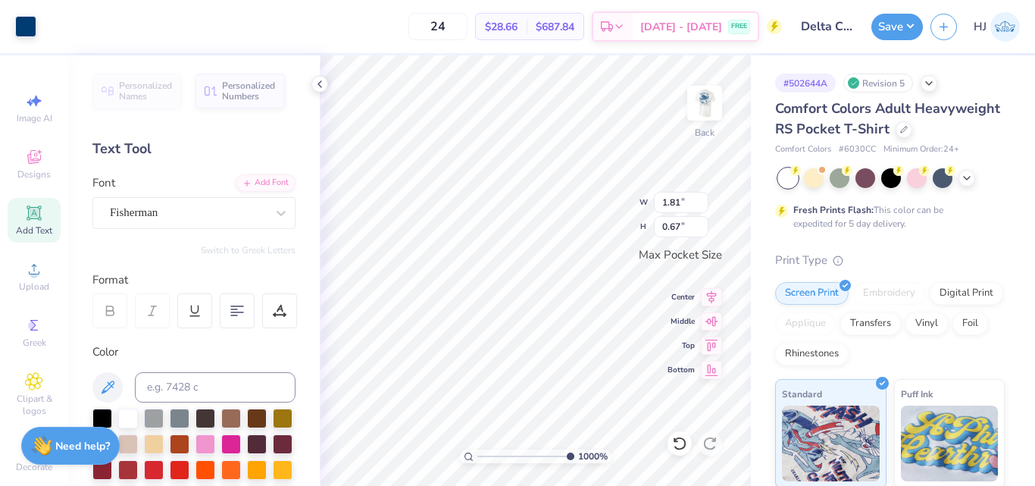
type input "2.50"
type input "1.17"
type input "1.81"
type input "0.67"
type input "6.7018590600674"
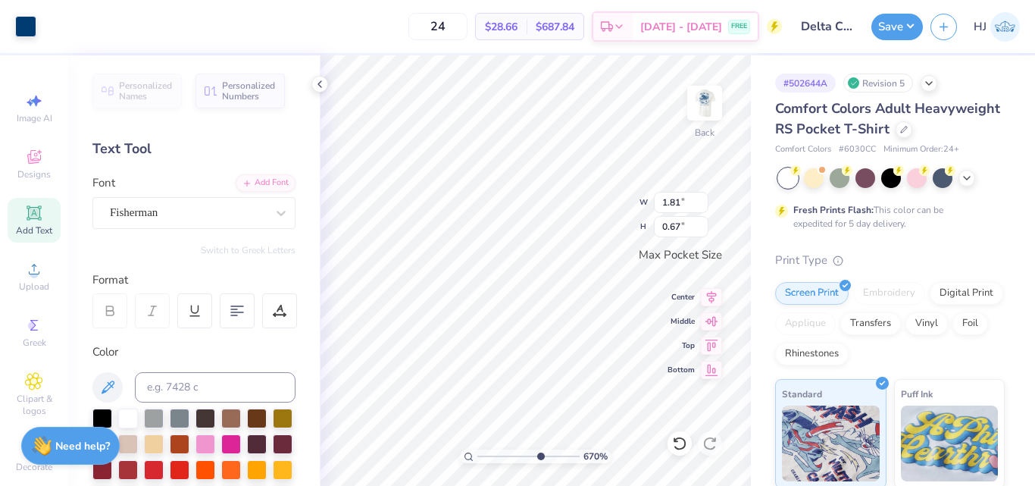
type input "2.50"
type input "2.02"
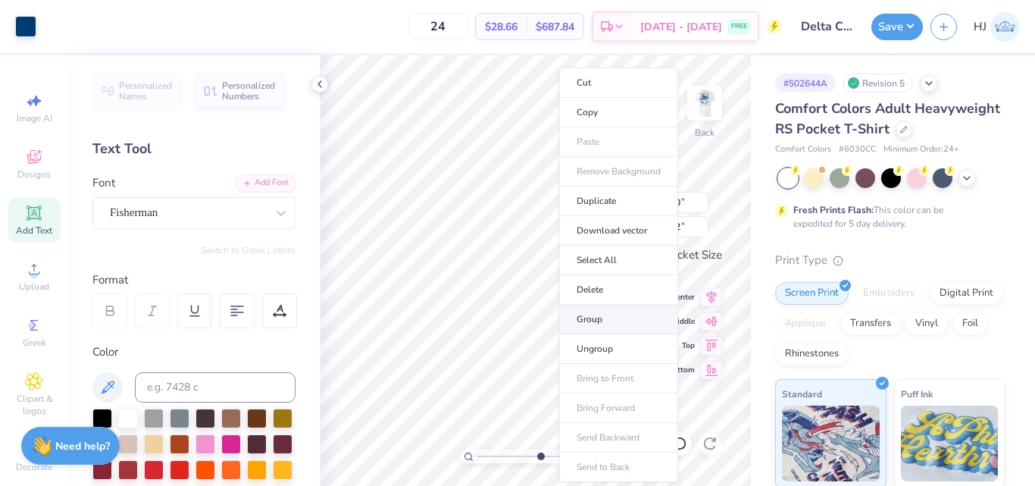
click at [605, 322] on li "Group" at bounding box center [618, 320] width 119 height 30
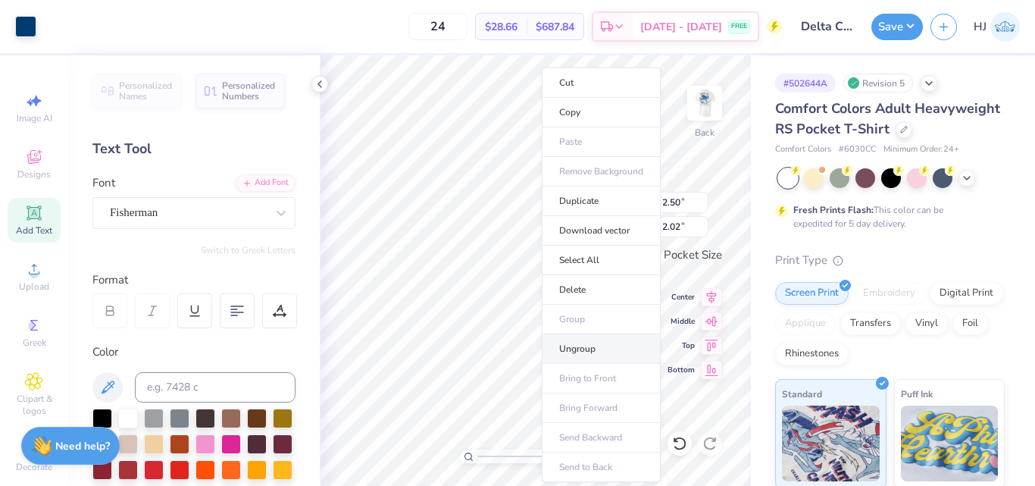
click at [587, 358] on li "Ungroup" at bounding box center [601, 349] width 119 height 30
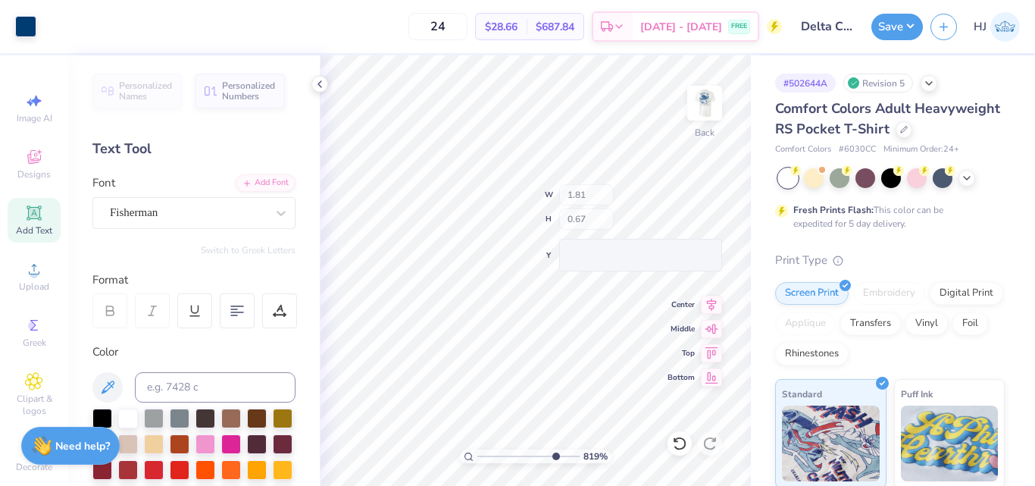
click at [593, 224] on div "819 % Back W 1.81 H 0.67 Y Center Middle Top Bottom" at bounding box center [535, 270] width 431 height 430
click at [713, 294] on icon at bounding box center [711, 295] width 21 height 18
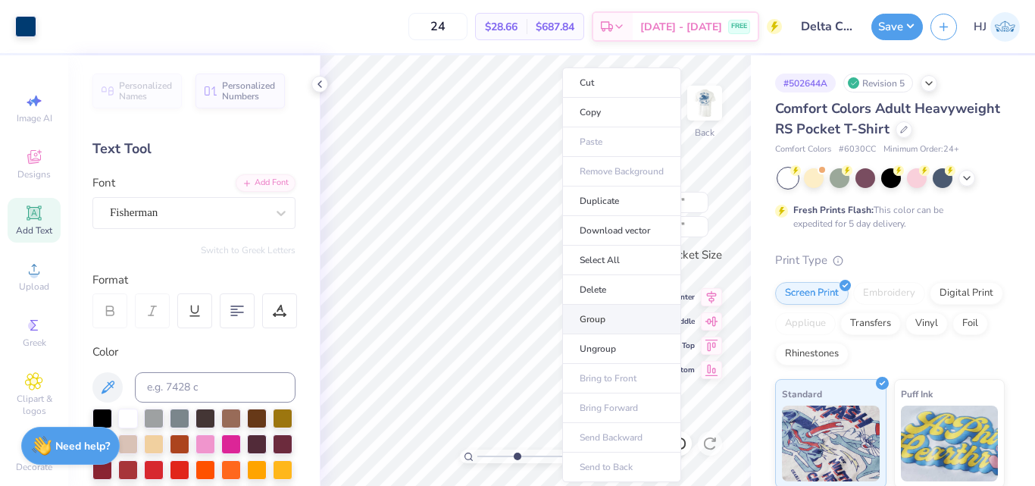
click at [603, 324] on li "Group" at bounding box center [621, 320] width 119 height 30
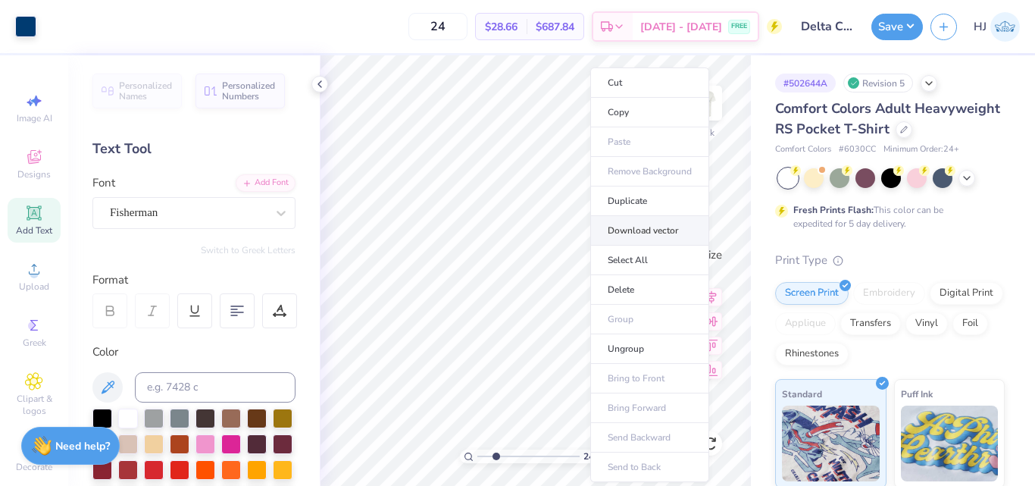
click at [656, 230] on li "Download vector" at bounding box center [649, 231] width 119 height 30
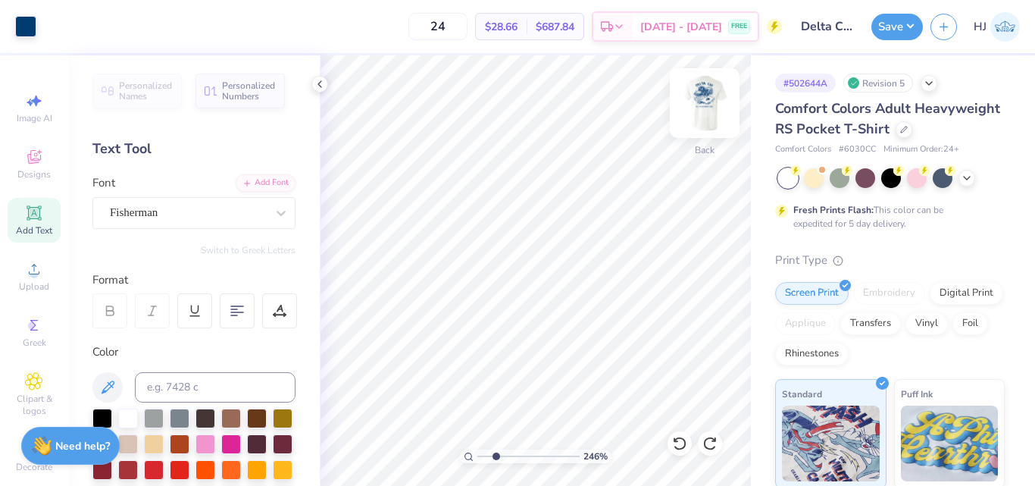
click at [700, 106] on img at bounding box center [705, 103] width 61 height 61
click at [706, 99] on img at bounding box center [705, 103] width 61 height 61
click at [709, 116] on img at bounding box center [705, 103] width 61 height 61
type input "2.46071092039642"
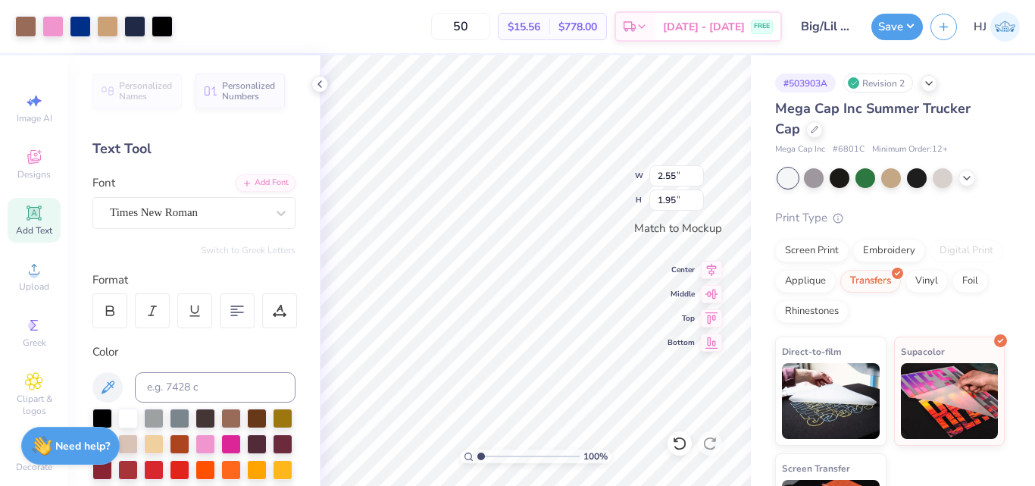
scroll to position [421, 0]
